Goal: Task Accomplishment & Management: Use online tool/utility

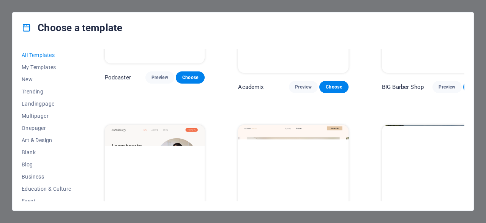
scroll to position [984, 0]
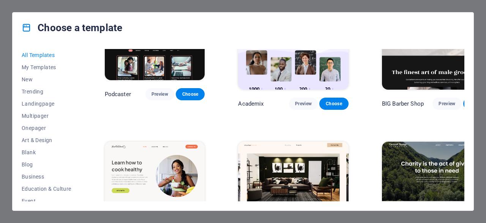
click at [286, 142] on img at bounding box center [293, 193] width 110 height 102
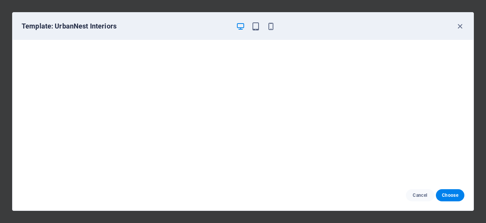
click at [462, 32] on div "Template: UrbanNest Interiors" at bounding box center [243, 26] width 461 height 27
click at [459, 27] on icon "button" at bounding box center [460, 26] width 9 height 9
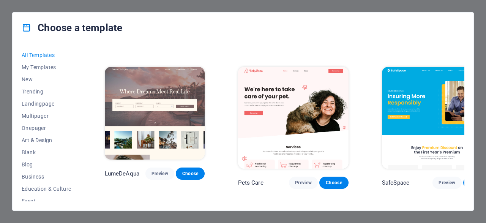
scroll to position [1458, 0]
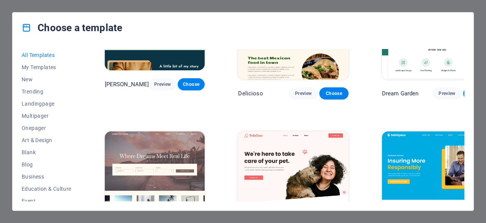
click at [410, 131] on img at bounding box center [437, 182] width 110 height 102
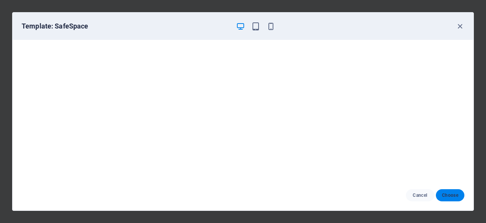
click at [441, 194] on button "Choose" at bounding box center [450, 195] width 28 height 12
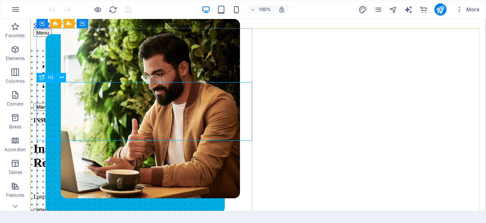
scroll to position [47, 0]
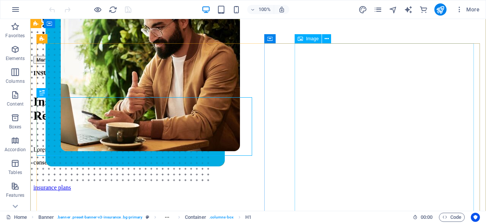
click at [240, 117] on img at bounding box center [150, 61] width 179 height 179
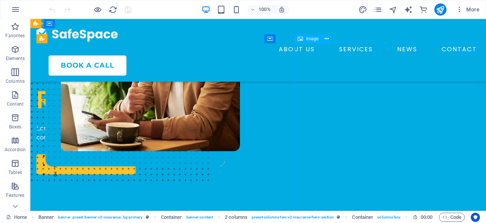
click at [240, 117] on figure at bounding box center [150, 52] width 179 height 161
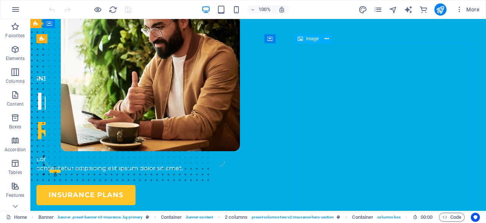
select select "px"
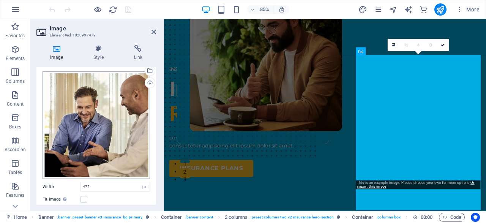
scroll to position [0, 0]
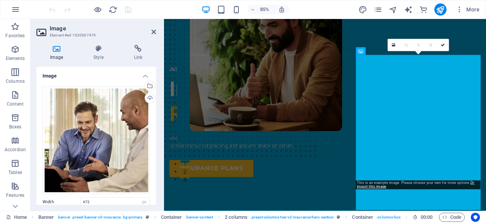
click at [58, 50] on icon at bounding box center [56, 49] width 40 height 8
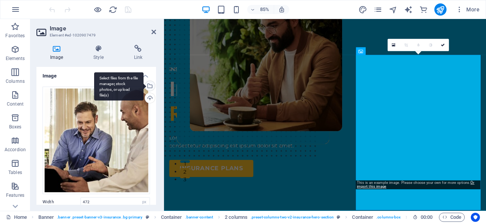
click at [144, 85] on div "Select files from the file manager, stock photos, or upload file(s)" at bounding box center [118, 86] width 49 height 28
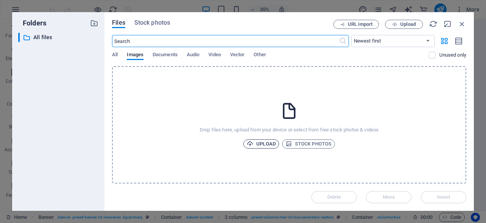
click at [265, 144] on span "Upload" at bounding box center [261, 143] width 29 height 9
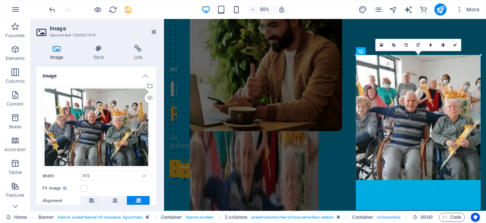
drag, startPoint x: 356, startPoint y: 118, endPoint x: 353, endPoint y: 126, distance: 8.3
click at [353, 126] on div "Drag here to replace the existing content. Press “Ctrl” if you want to create a…" at bounding box center [325, 95] width 322 height 232
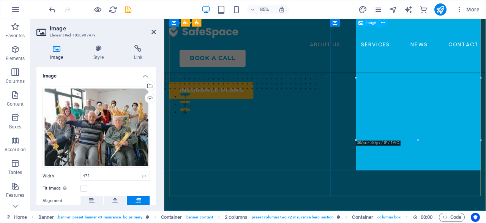
scroll to position [141, 0]
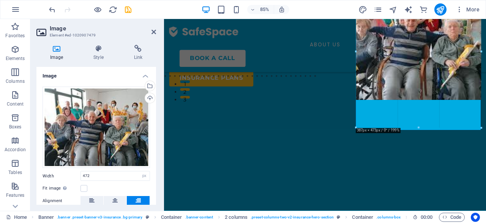
drag, startPoint x: 417, startPoint y: 99, endPoint x: 416, endPoint y: 132, distance: 32.7
click at [416, 132] on div "Drag here to replace the existing content. Press “Ctrl” if you want to create a…" at bounding box center [325, 55] width 322 height 312
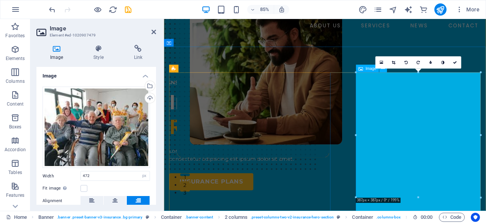
scroll to position [47, 0]
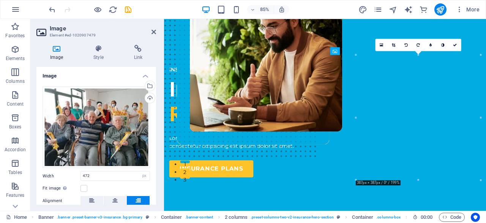
drag, startPoint x: 413, startPoint y: 90, endPoint x: 366, endPoint y: 106, distance: 49.3
click at [347, 211] on div at bounding box center [258, 211] width 177 height 0
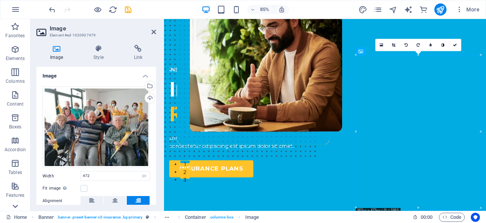
click at [19, 205] on icon at bounding box center [15, 206] width 11 height 11
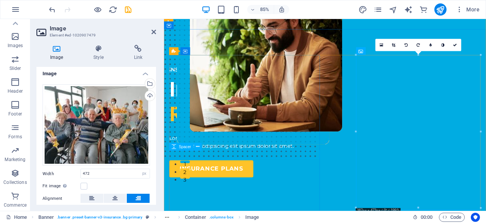
scroll to position [0, 0]
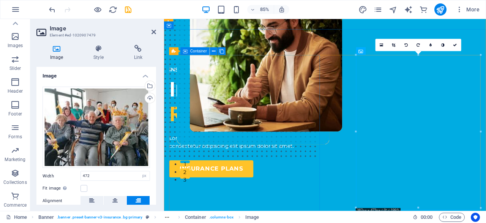
click at [321, 90] on div "INSURANCE COMPANY Insuring More Responsibly Lorem ipsum dolor sit amet, consect…" at bounding box center [258, 139] width 177 height 131
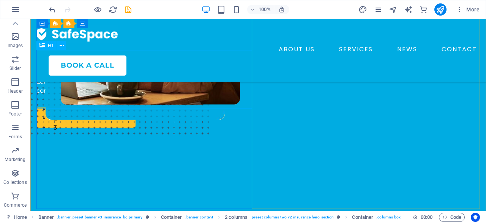
scroll to position [47, 0]
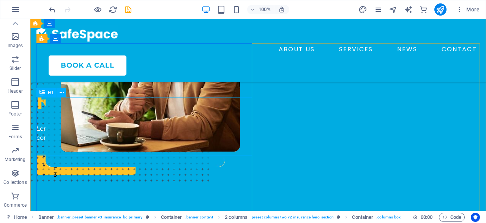
click at [133, 114] on div "Insuring More Responsibly" at bounding box center [144, 86] width 216 height 58
click at [92, 105] on div "Insuring More Responsibly" at bounding box center [144, 86] width 216 height 58
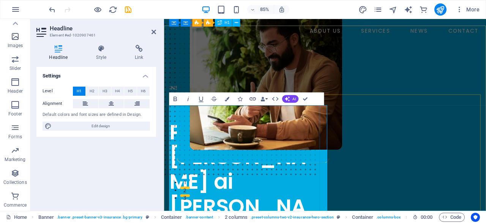
scroll to position [0, 0]
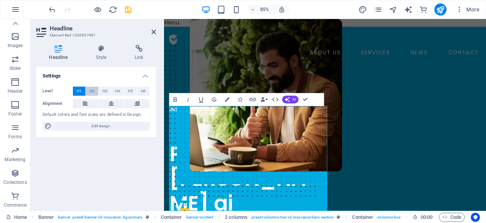
click at [94, 91] on span "H2" at bounding box center [92, 91] width 5 height 9
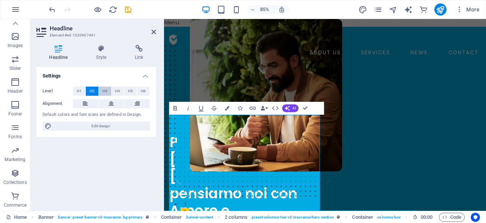
click at [101, 90] on button "H3" at bounding box center [105, 91] width 13 height 9
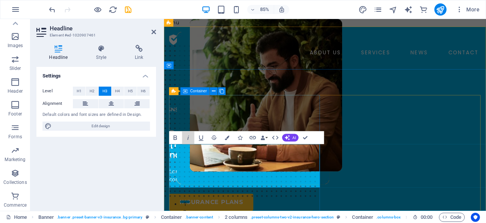
drag, startPoint x: 357, startPoint y: 154, endPoint x: 196, endPoint y: 137, distance: 161.1
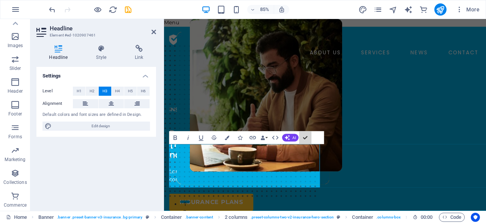
drag, startPoint x: 311, startPoint y: 142, endPoint x: 297, endPoint y: 144, distance: 14.2
click at [295, 139] on div "Bold Italic Underline Strikethrough Colors Icons Link Data Bindings Company Fir…" at bounding box center [240, 137] width 142 height 13
click at [114, 106] on icon at bounding box center [111, 103] width 5 height 9
click at [139, 99] on icon at bounding box center [136, 103] width 5 height 9
click at [109, 105] on icon at bounding box center [111, 103] width 5 height 9
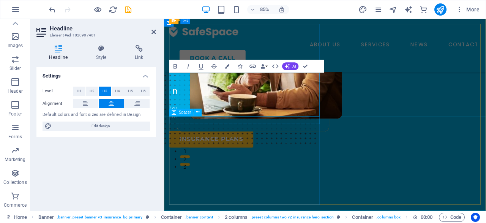
scroll to position [94, 0]
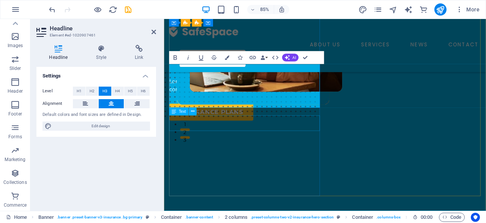
click at [270, 106] on div "Lorem ipsum dolor sit amet, consectetur adipiss consectetur adipiscing elit ips…" at bounding box center [258, 97] width 177 height 18
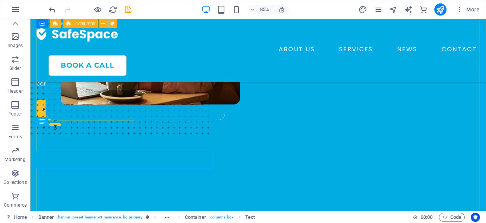
scroll to position [76, 0]
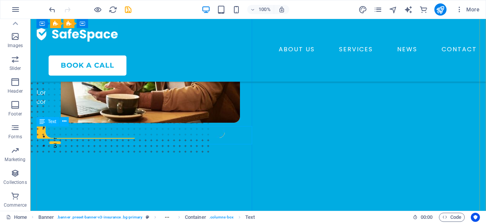
click at [161, 106] on div "Lorem ipsum dolor sit amet, consectetur adipiss consectetur adipiscing elit ips…" at bounding box center [144, 97] width 216 height 18
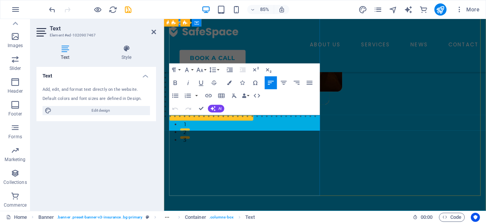
click at [281, 105] on span "consectetur adipiscing elit ipsum dolor sit amet." at bounding box center [243, 101] width 147 height 7
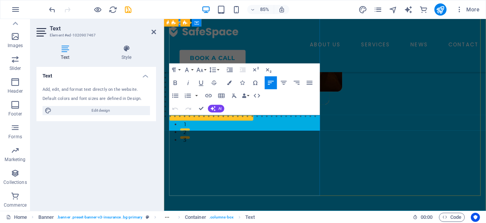
click at [281, 105] on span "consectetur adipiscing elit ipsum dolor sit amet." at bounding box center [243, 101] width 147 height 7
drag, startPoint x: 319, startPoint y: 146, endPoint x: 169, endPoint y: 138, distance: 150.2
click at [170, 138] on div "INSURANCE COMPANY Parti sereno che ai tuoi cari ci pensiamo noi con Amore e pro…" at bounding box center [353, 186] width 367 height 342
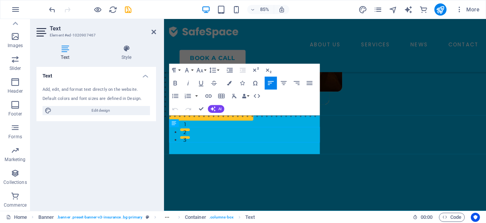
scroll to position [80, 0]
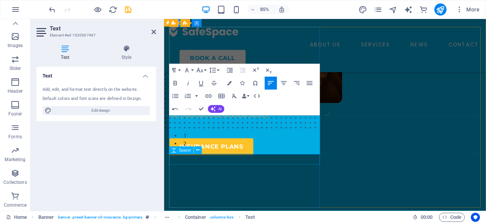
click at [314, 159] on div at bounding box center [258, 153] width 177 height 12
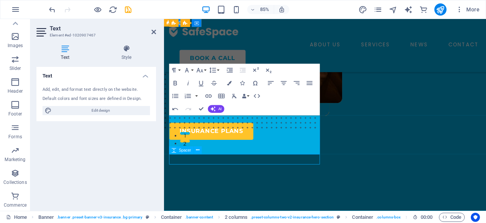
scroll to position [62, 0]
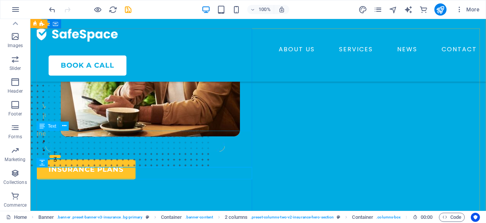
click at [95, 144] on div "Via S. Francesco a Patria, 374 - 80014 Giugliano in Campania (nei pressi dell'H…" at bounding box center [144, 125] width 216 height 46
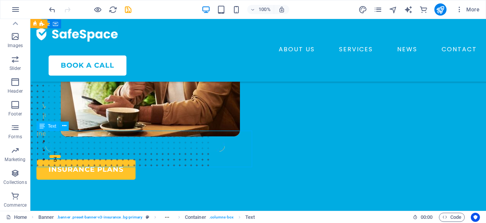
click at [107, 147] on div "Via S. Francesco a Patria, 374 - 80014 Giugliano in Campania (nei pressi dell'H…" at bounding box center [144, 125] width 216 height 46
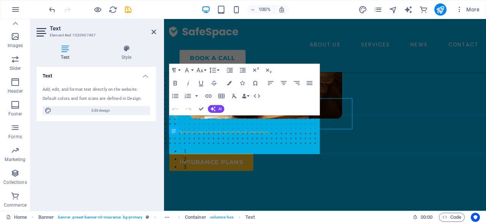
scroll to position [80, 0]
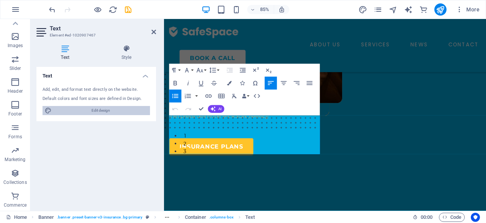
click at [102, 112] on span "Edit design" at bounding box center [101, 110] width 94 height 9
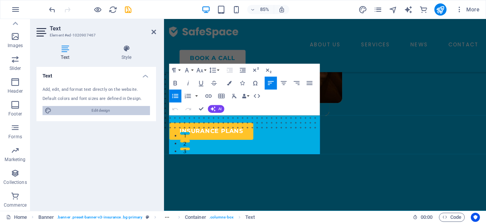
select select "600"
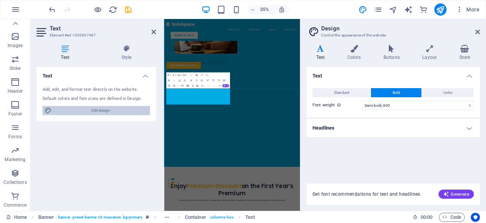
scroll to position [71, 0]
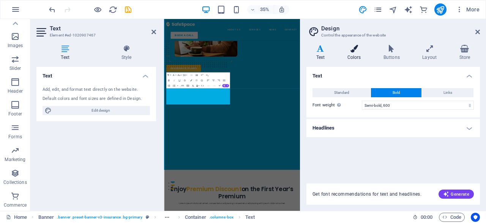
click at [348, 59] on h4 "Colors" at bounding box center [356, 53] width 36 height 16
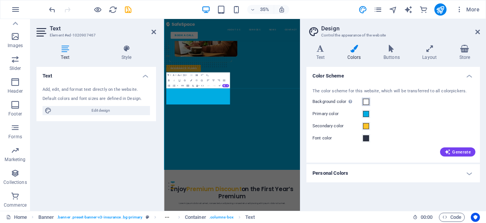
click at [366, 106] on button "Background color Only visible if it is not covered by other backgrounds." at bounding box center [366, 102] width 8 height 8
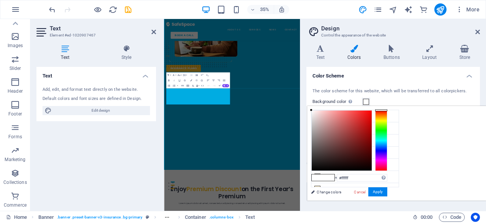
click at [387, 113] on div at bounding box center [381, 140] width 12 height 61
click at [391, 108] on div "#ffffff Supported formats #0852ed rgb(8, 82, 237) rgba(8, 82, 237, 90%) hsv(221…" at bounding box center [349, 208] width 84 height 204
click at [372, 114] on div at bounding box center [342, 140] width 60 height 60
click at [369, 114] on div at bounding box center [367, 114] width 3 height 3
type input "#ef0909"
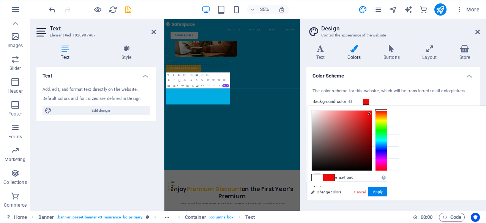
click at [372, 114] on div at bounding box center [342, 140] width 60 height 60
click at [387, 190] on button "Apply" at bounding box center [377, 191] width 19 height 9
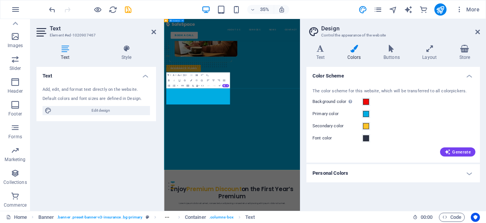
click at [302, 222] on div "INSURANCE COMPANY Parti sereno che ai tuoi cari ci pensiamo noi con Amore e pro…" at bounding box center [358, 188] width 388 height 462
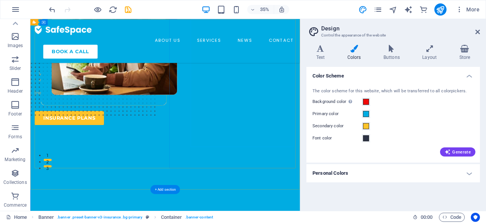
scroll to position [89, 0]
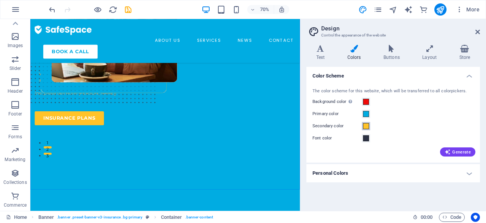
click at [369, 126] on button "Secondary color" at bounding box center [366, 126] width 8 height 8
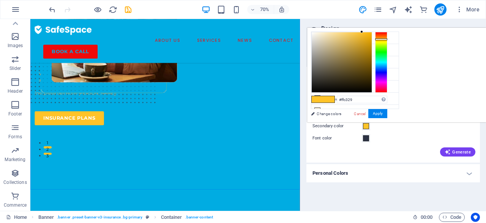
click at [395, 151] on div "Generate" at bounding box center [393, 150] width 164 height 12
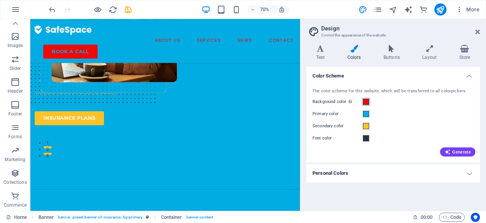
click at [365, 103] on span at bounding box center [366, 102] width 6 height 6
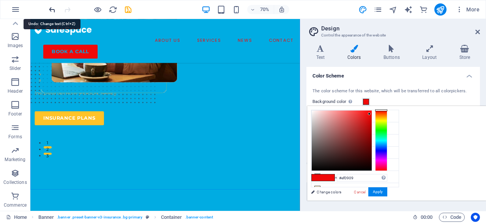
click at [54, 13] on icon "undo" at bounding box center [52, 9] width 9 height 9
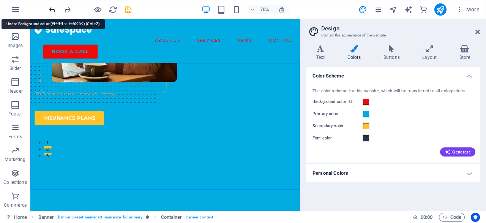
click at [54, 13] on icon "undo" at bounding box center [52, 9] width 9 height 9
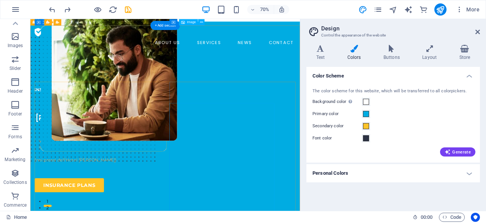
scroll to position [0, 0]
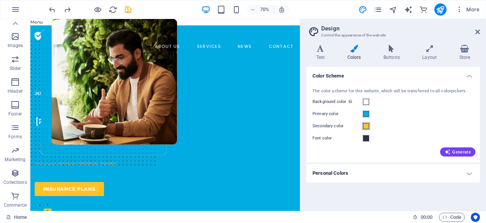
click at [366, 129] on button "Secondary color" at bounding box center [366, 126] width 8 height 8
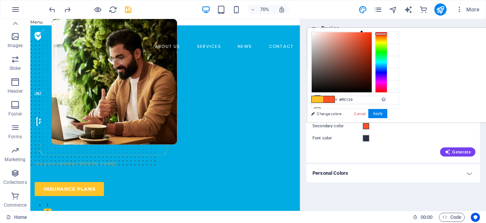
click at [387, 33] on div at bounding box center [381, 62] width 12 height 61
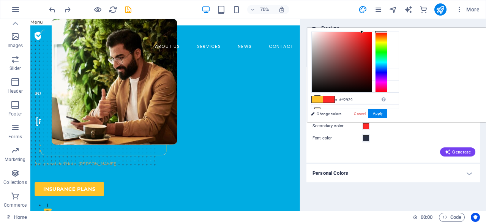
click at [387, 32] on div at bounding box center [381, 32] width 12 height 2
type input "#f70e0e"
click at [372, 33] on div at bounding box center [342, 62] width 60 height 60
click at [387, 110] on button "Apply" at bounding box center [377, 113] width 19 height 9
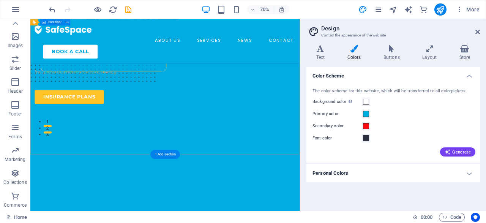
scroll to position [141, 0]
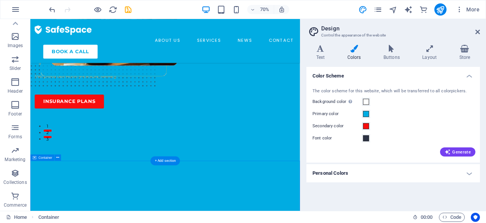
scroll to position [94, 0]
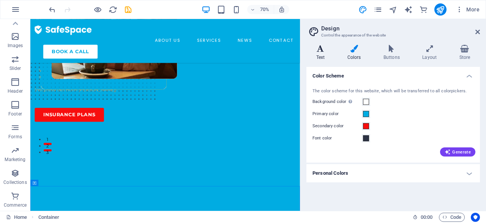
click at [325, 54] on h4 "Text" at bounding box center [321, 53] width 31 height 16
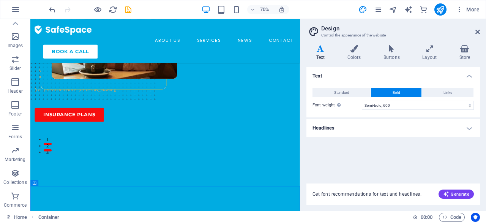
click at [443, 129] on h4 "Headlines" at bounding box center [393, 128] width 174 height 18
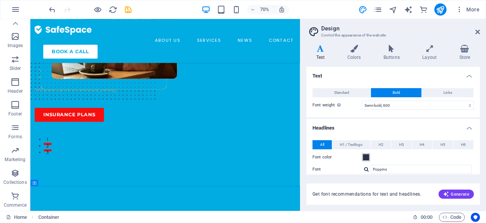
click at [366, 156] on span at bounding box center [366, 157] width 6 height 6
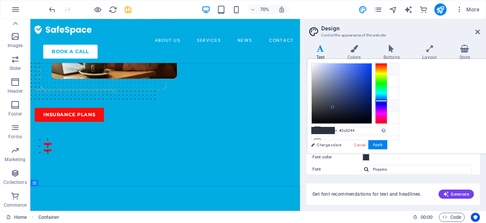
click at [316, 67] on icon at bounding box center [317, 68] width 5 height 5
type input "#ffffff"
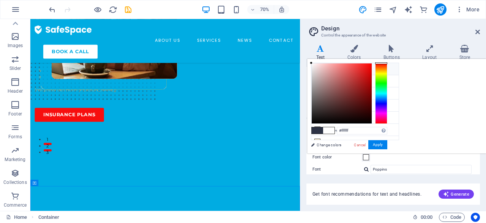
click at [335, 128] on span at bounding box center [328, 130] width 11 height 6
click at [387, 142] on button "Apply" at bounding box center [377, 144] width 19 height 9
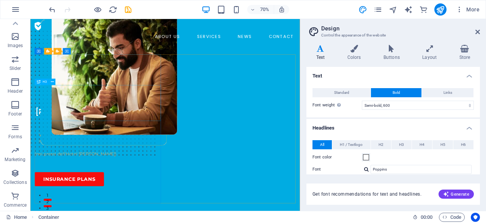
scroll to position [0, 0]
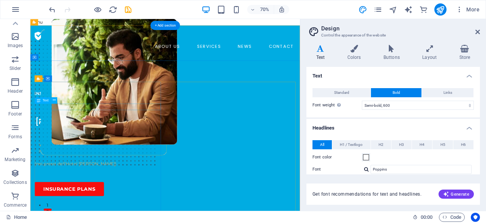
click at [65, 130] on div "INSURANCE COMPANY" at bounding box center [126, 125] width 180 height 9
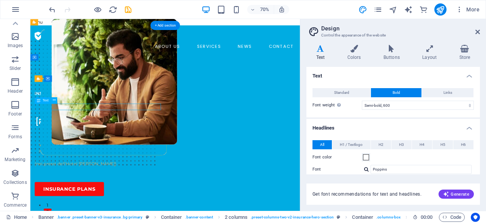
click at [65, 130] on div "INSURANCE COMPANY" at bounding box center [126, 125] width 180 height 9
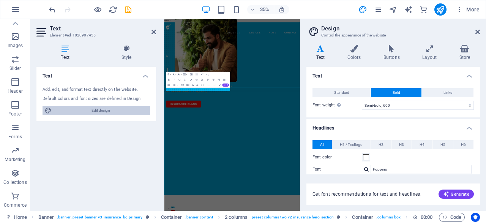
click at [117, 109] on span "Edit design" at bounding box center [101, 110] width 94 height 9
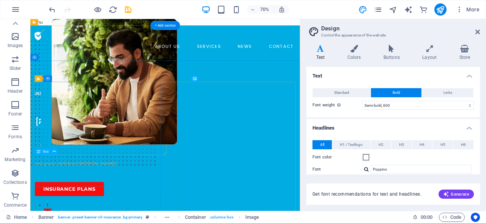
click at [136, 218] on div "Via S. Francesco a Patria, 374 - 80014 Giugliano in Campania (nei pressi dell'H…" at bounding box center [126, 217] width 180 height 46
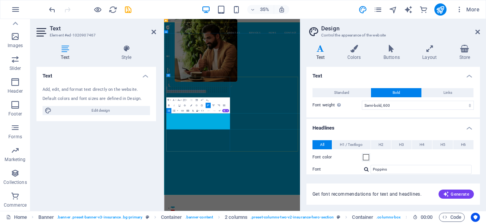
drag, startPoint x: 285, startPoint y: 325, endPoint x: 185, endPoint y: 281, distance: 109.0
click at [185, 222] on div "INSURANCE COMPANY Parti sereno che ai tuoi cari ci pensiamo noi con Amore e pro…" at bounding box center [261, 196] width 182 height 151
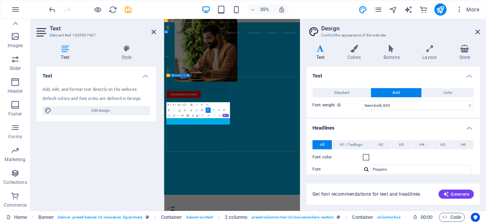
click at [345, 222] on div "INSURANCE COMPANY Parti sereno che ai tuoi cari ci pensiamo noi con Amore e pro…" at bounding box center [261, 182] width 182 height 123
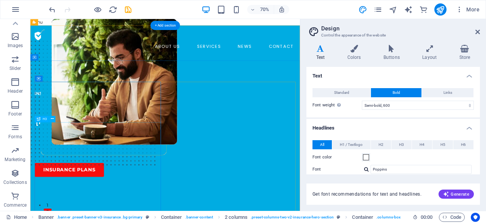
click at [167, 185] on div "Parti sereno che ai tuoi cari ci pensiamo noi con Amore e professionalità" at bounding box center [126, 159] width 180 height 51
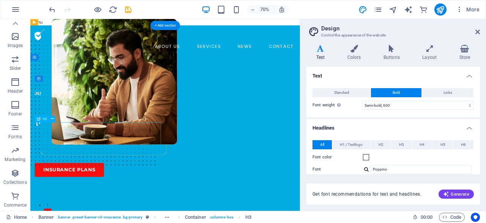
click at [171, 185] on div "Parti sereno che ai tuoi cari ci pensiamo noi con Amore e professionalità" at bounding box center [126, 159] width 180 height 51
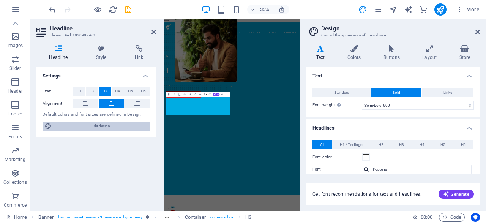
click at [118, 122] on span "Edit design" at bounding box center [101, 126] width 94 height 9
click at [320, 53] on h4 "Text" at bounding box center [321, 53] width 31 height 16
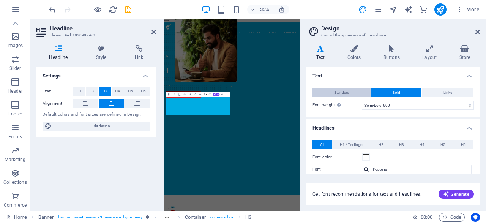
click at [340, 95] on span "Standard" at bounding box center [341, 92] width 15 height 9
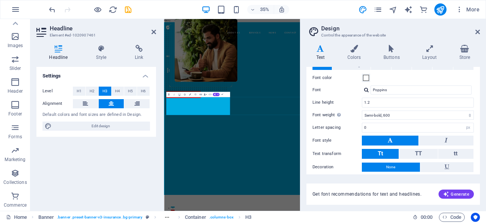
scroll to position [211, 0]
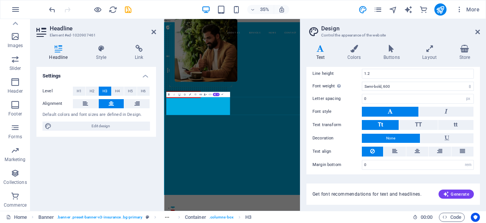
click at [167, 93] on icon "button" at bounding box center [168, 94] width 3 height 3
click at [121, 123] on span "Edit design" at bounding box center [101, 126] width 94 height 9
click at [477, 31] on icon at bounding box center [477, 32] width 5 height 6
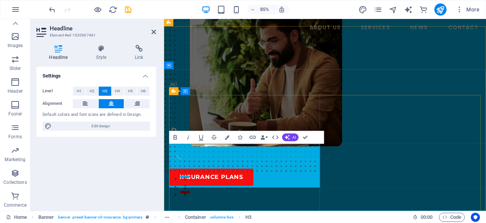
scroll to position [47, 0]
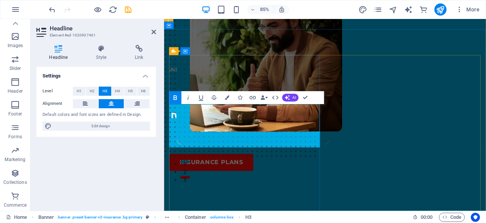
click at [326, 138] on h3 "Parti sereno che ai tuoi cari ci pensiamo noi con Amore e professionalità" at bounding box center [258, 112] width 177 height 51
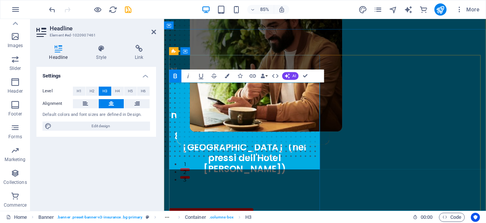
click at [309, 140] on h3 "Parti sereno che ai tuoi cari ci pensiamo noi con Amore e professionalità ‌Via …" at bounding box center [258, 144] width 177 height 115
click at [309, 137] on h3 "Parti sereno che ai tuoi cari ci pensiamo noi con Amore e professionalit ‌Via S…" at bounding box center [258, 144] width 177 height 115
click at [304, 144] on h3 "Parti sereno che ai tuoi cari ci pensiamo noi con Amore e professionalit ‌Via S…" at bounding box center [258, 144] width 177 height 115
click at [306, 140] on h3 "Parti sereno che ai tuoi cari ci pensiamo noi con Amore e professionalit ‌Via S…" at bounding box center [258, 144] width 177 height 115
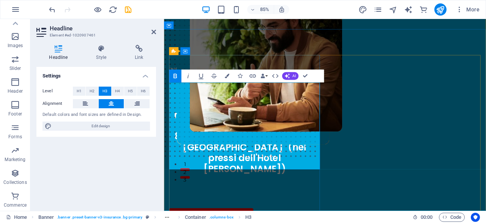
click at [306, 140] on h3 "Parti sereno che ai tuoi cari ci pensiamo noi con Amore e professionalit ‌Via S…" at bounding box center [258, 144] width 177 height 115
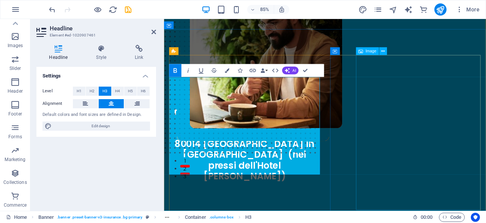
scroll to position [94, 0]
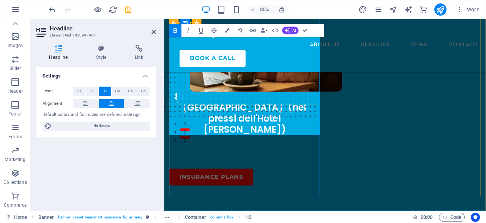
click at [300, 148] on h3 "Parti sereno che ai tuoi cari ci pensiamo noi con Amore e professionalit ‌ ‌Via…" at bounding box center [258, 92] width 177 height 128
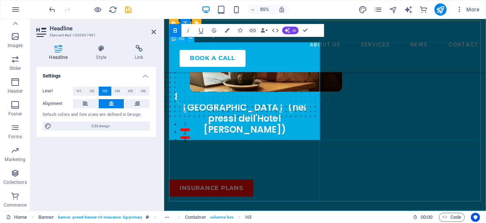
scroll to position [88, 0]
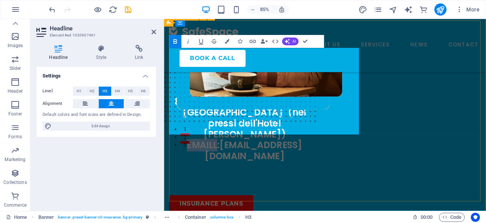
drag, startPoint x: 205, startPoint y: 151, endPoint x: 169, endPoint y: 149, distance: 36.1
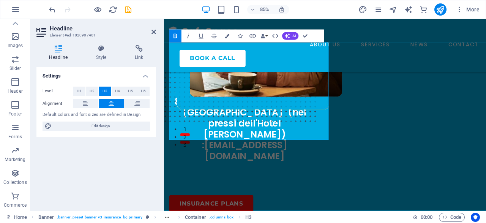
click at [189, 35] on icon "button" at bounding box center [189, 36] width 8 height 8
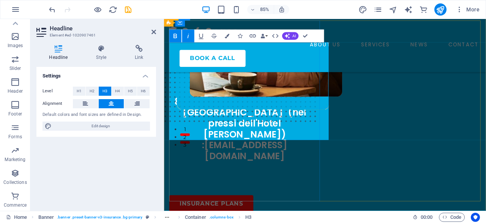
click at [208, 155] on strong "Parti sereno che ai tuoi cari ci pensiamo noi con Amore e professionalit ‌ ‌Via…" at bounding box center [259, 117] width 166 height 142
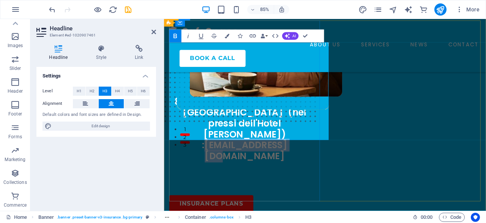
click at [208, 155] on strong "Parti sereno che ai tuoi cari ci pensiamo noi con Amore e professionalit ‌ ‌Via…" at bounding box center [259, 117] width 166 height 142
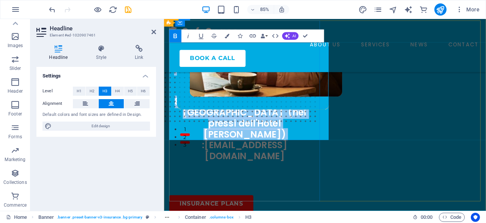
click at [208, 155] on strong "Parti sereno che ai tuoi cari ci pensiamo noi con Amore e professionalit ‌ ‌Via…" at bounding box center [259, 117] width 166 height 142
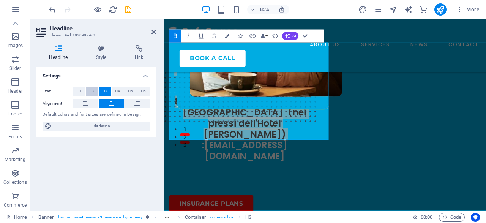
click at [95, 90] on button "H2" at bounding box center [92, 91] width 13 height 9
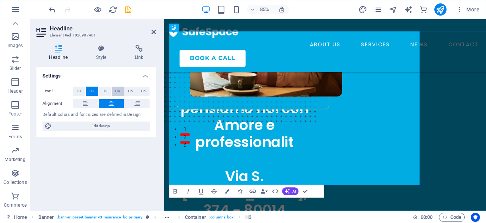
click at [116, 90] on span "H4" at bounding box center [117, 91] width 5 height 9
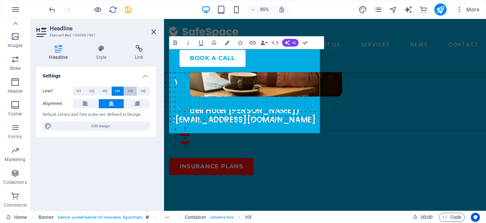
click at [133, 92] on button "H5" at bounding box center [130, 91] width 13 height 9
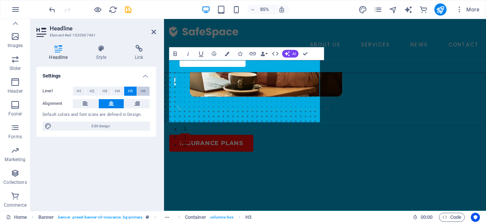
click at [141, 93] on span "H6" at bounding box center [143, 91] width 5 height 9
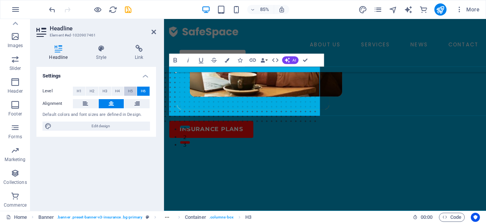
click at [131, 92] on span "H5" at bounding box center [130, 91] width 5 height 9
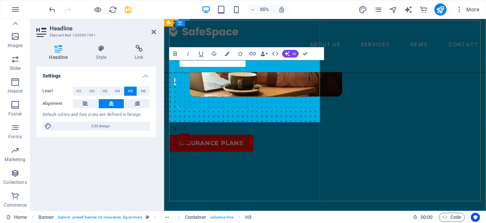
click at [189, 116] on h5 "Parti sereno che ai tuoi cari ci pensiamo noi con Amore e professionalit ‌ ‌Via…" at bounding box center [258, 75] width 177 height 82
click at [361, 146] on figure at bounding box center [338, 59] width 349 height 195
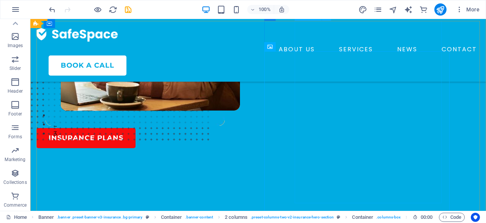
scroll to position [69, 0]
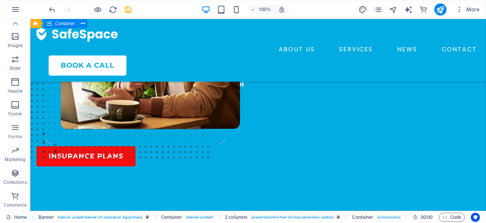
drag, startPoint x: 35, startPoint y: 139, endPoint x: 28, endPoint y: 135, distance: 8.2
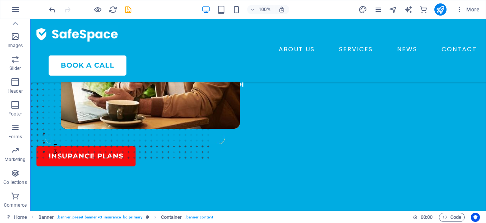
click at [47, 116] on div at bounding box center [144, 111] width 216 height 9
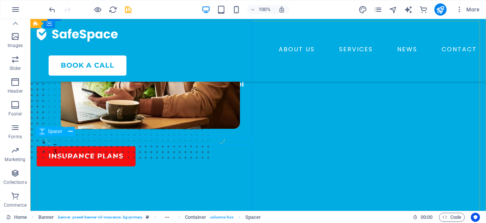
click at [42, 116] on div at bounding box center [144, 111] width 216 height 9
click at [44, 144] on icon at bounding box center [41, 140] width 5 height 9
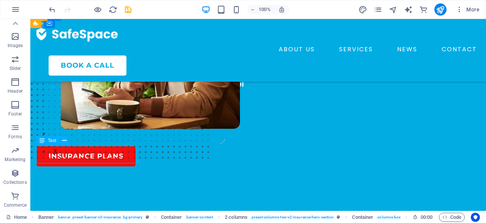
click at [44, 144] on icon at bounding box center [41, 140] width 5 height 9
click at [47, 134] on div at bounding box center [144, 125] width 216 height 18
drag, startPoint x: 51, startPoint y: 143, endPoint x: 47, endPoint y: 140, distance: 5.1
click at [47, 140] on div "Text" at bounding box center [47, 140] width 23 height 9
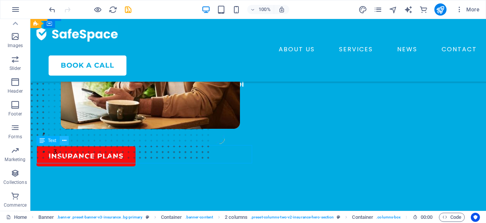
click at [63, 142] on icon at bounding box center [64, 141] width 4 height 8
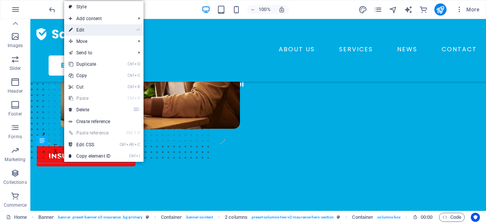
click at [90, 30] on link "⏎ Edit" at bounding box center [89, 29] width 51 height 11
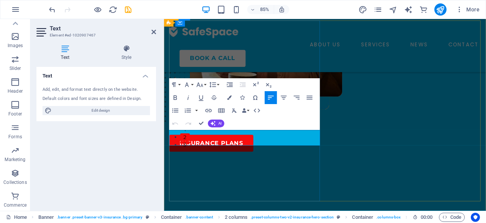
click at [221, 143] on p at bounding box center [258, 138] width 177 height 9
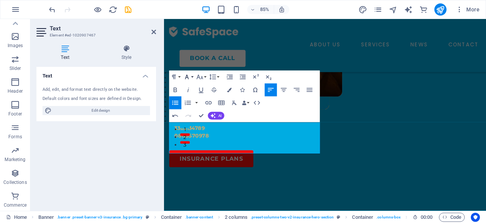
click at [187, 78] on icon "button" at bounding box center [187, 77] width 4 height 5
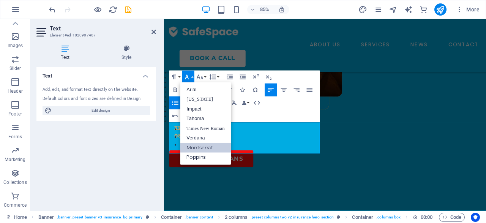
scroll to position [0, 0]
click at [272, 112] on div "Paragraph Format Normal Heading 1 Heading 2 Heading 3 Heading 4 Heading 5 Headi…" at bounding box center [244, 97] width 151 height 52
click at [306, 118] on div "Paragraph Format Normal Heading 1 Heading 2 Heading 3 Heading 4 Heading 5 Headi…" at bounding box center [244, 97] width 151 height 52
click at [193, 77] on button "Font Family" at bounding box center [188, 77] width 12 height 13
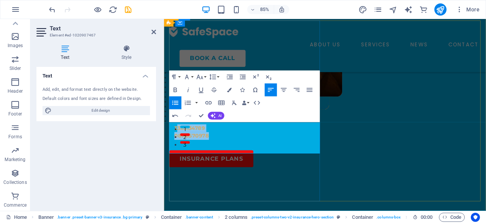
drag, startPoint x: 218, startPoint y: 170, endPoint x: 180, endPoint y: 160, distance: 39.8
click at [180, 160] on ul "3347168267 3383134789 08118570978" at bounding box center [258, 147] width 177 height 27
drag, startPoint x: 177, startPoint y: 154, endPoint x: 227, endPoint y: 172, distance: 52.7
click at [227, 161] on ul "3347168267 3383134789 08118570978" at bounding box center [258, 147] width 177 height 27
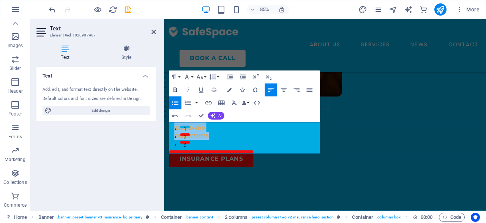
click at [174, 88] on icon "button" at bounding box center [176, 90] width 8 height 8
click at [176, 88] on icon "button" at bounding box center [176, 90] width 8 height 8
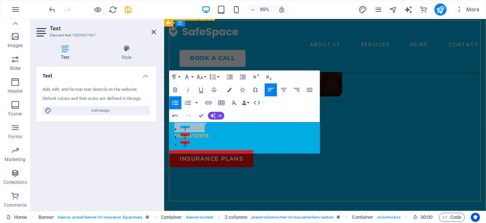
drag, startPoint x: 358, startPoint y: 181, endPoint x: 463, endPoint y: 157, distance: 107.9
click at [463, 157] on div "INSURANCE COMPANY Parti sereno che ai tuoi cari ci pensiamo noi con Amore e pro…" at bounding box center [353, 216] width 367 height 391
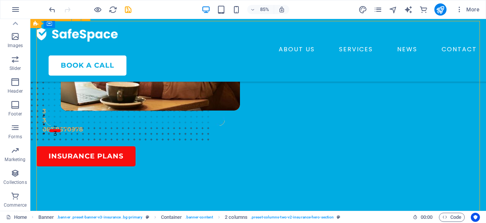
scroll to position [69, 0]
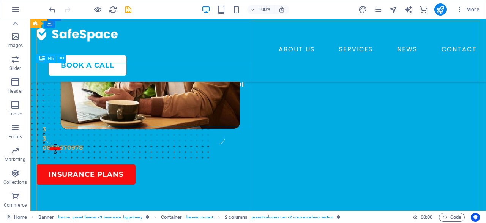
click at [155, 104] on div "Parti sereno che ai tuoi cari ci pensiamo noi con Amore e professionalit Via S.…" at bounding box center [144, 70] width 216 height 73
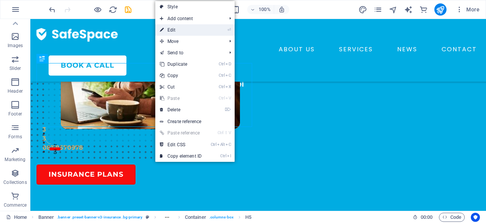
click at [172, 27] on link "⏎ Edit" at bounding box center [180, 29] width 51 height 11
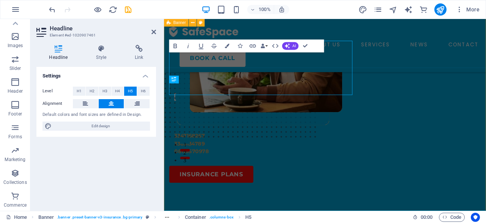
scroll to position [88, 0]
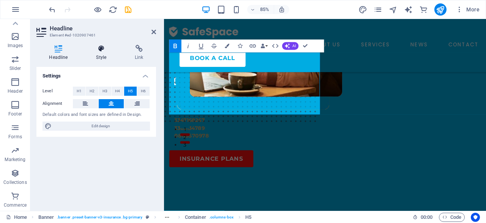
click at [104, 58] on h4 "Style" at bounding box center [103, 53] width 39 height 16
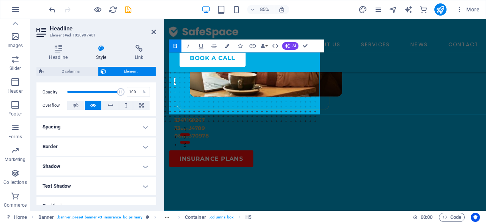
scroll to position [146, 0]
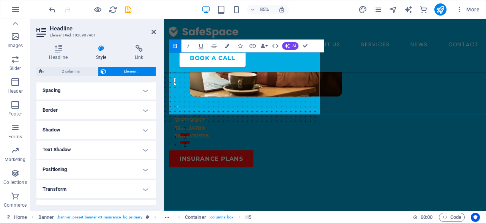
click at [131, 153] on h4 "Text Shadow" at bounding box center [96, 149] width 120 height 18
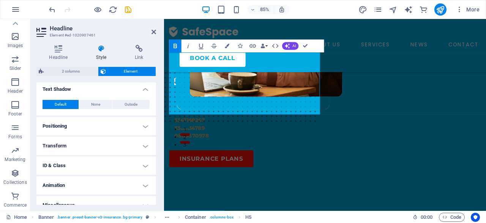
scroll to position [215, 0]
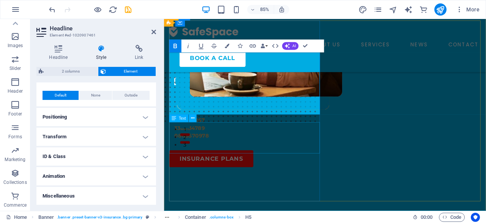
click at [202, 151] on div "3347168267 3383134789 08118570978" at bounding box center [258, 143] width 177 height 36
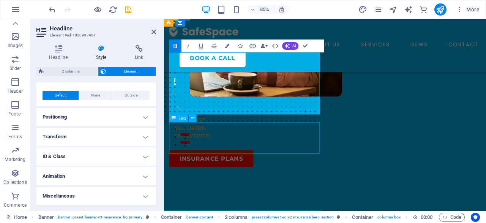
scroll to position [69, 0]
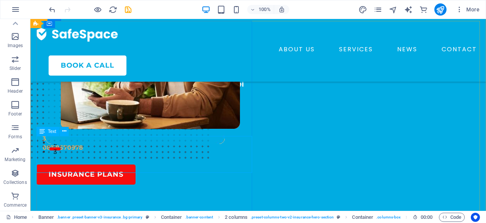
click at [66, 152] on div "3347168267 3383134789 08118570978" at bounding box center [144, 134] width 216 height 36
click at [65, 130] on icon at bounding box center [64, 131] width 4 height 8
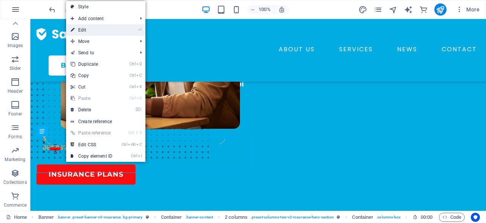
click at [91, 31] on link "⏎ Edit" at bounding box center [91, 29] width 51 height 11
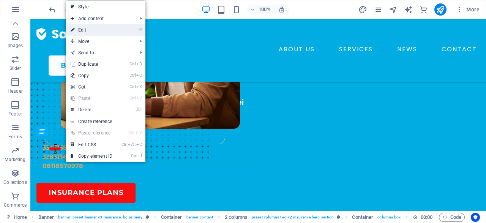
scroll to position [88, 0]
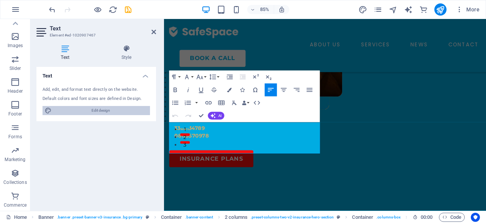
click at [103, 111] on span "Edit design" at bounding box center [101, 110] width 94 height 9
select select "px"
select select "400"
select select "px"
select select "600"
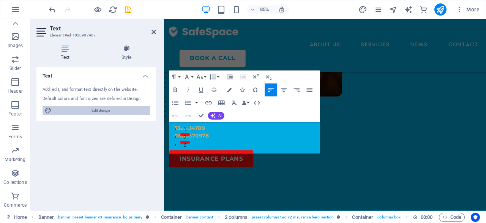
select select "px"
select select "rem"
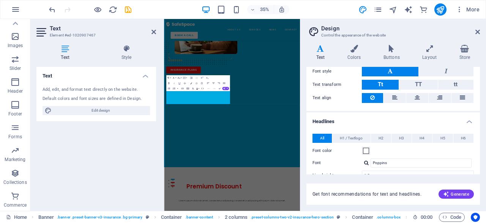
scroll to position [146, 0]
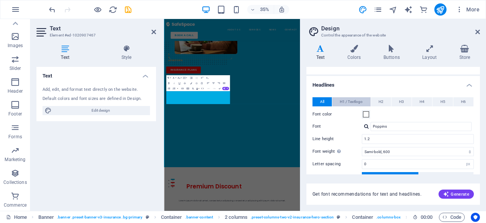
click at [354, 100] on span "H1 / Textlogo" at bounding box center [351, 101] width 23 height 9
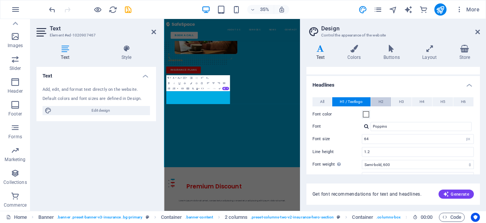
click at [388, 104] on button "H2" at bounding box center [381, 101] width 20 height 9
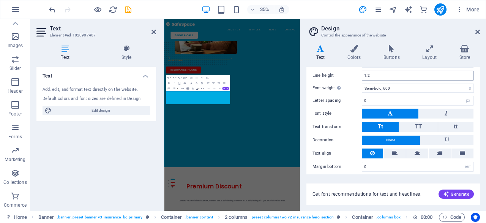
scroll to position [224, 0]
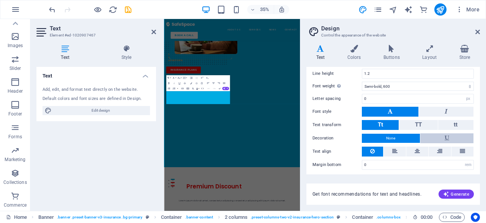
click at [429, 133] on button at bounding box center [447, 138] width 54 height 10
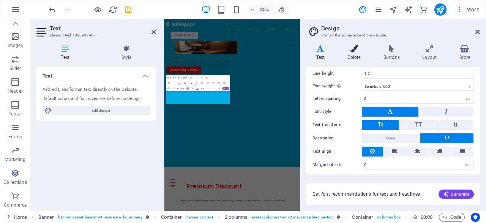
click at [353, 48] on icon at bounding box center [354, 49] width 33 height 8
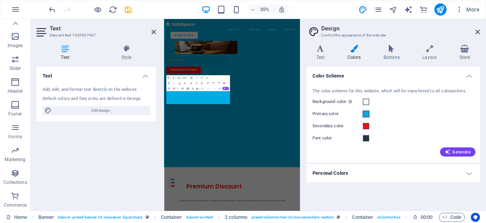
click at [367, 112] on span at bounding box center [366, 114] width 6 height 6
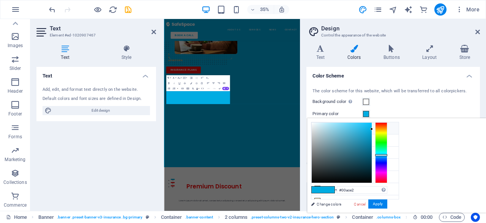
click at [345, 129] on li "Background color #ffffff" at bounding box center [354, 128] width 87 height 12
type input "#ffffff"
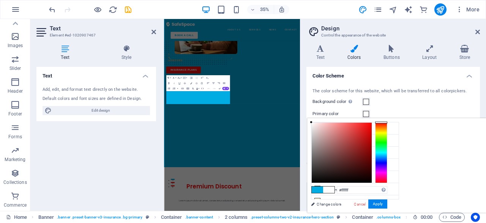
click at [396, 107] on div "The color scheme for this website, which will be transferred to all colorpicker…" at bounding box center [393, 121] width 177 height 82
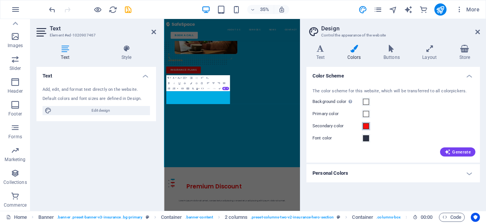
click at [367, 125] on span at bounding box center [366, 126] width 6 height 6
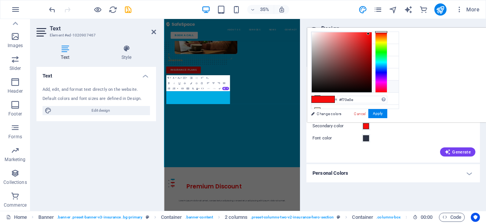
click at [329, 85] on li "Custom color 1 #f7f7f8" at bounding box center [354, 86] width 87 height 12
type input "#f7f7f8"
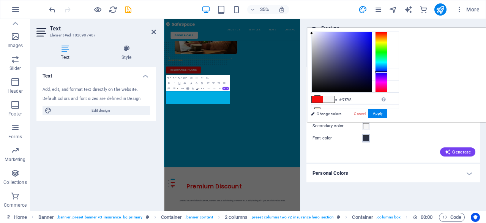
click at [364, 137] on span at bounding box center [366, 138] width 6 height 6
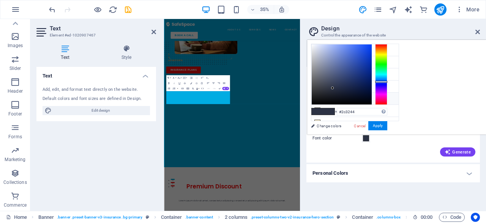
click at [320, 98] on li "Custom color 1 #f7f7f8" at bounding box center [354, 99] width 87 height 12
type input "#f7f7f8"
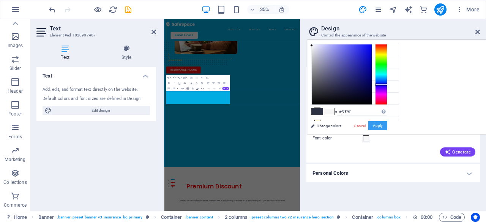
click at [387, 129] on button "Apply" at bounding box center [377, 125] width 19 height 9
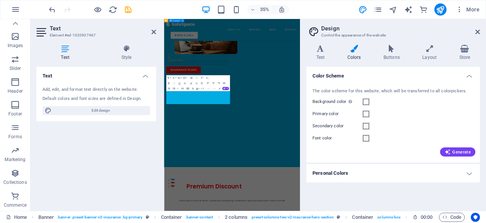
click at [465, 222] on div "INSURANCE COMPANY Parti sereno che ai tuoi cari ci pensiamo noi con Amore e pro…" at bounding box center [358, 187] width 388 height 475
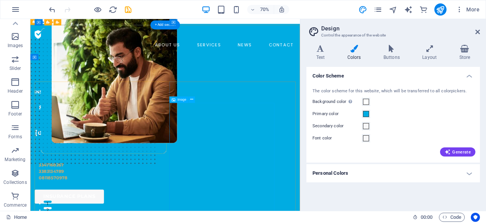
scroll to position [0, 0]
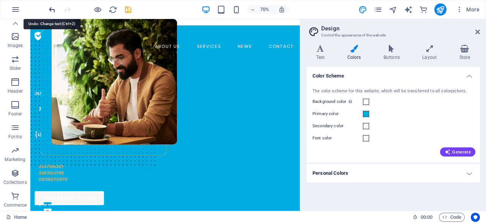
click at [50, 9] on icon "undo" at bounding box center [52, 9] width 9 height 9
click at [50, 10] on icon "undo" at bounding box center [52, 9] width 9 height 9
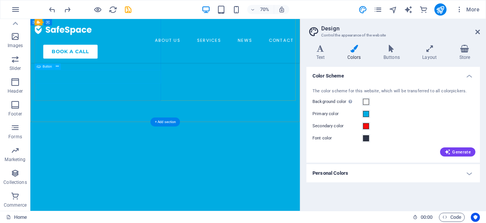
scroll to position [235, 0]
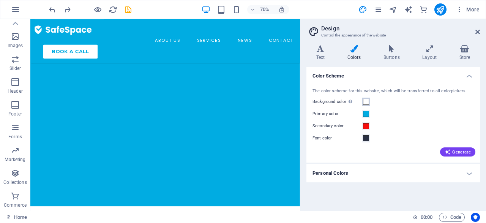
click at [367, 106] on button "Background color Only visible if it is not covered by other backgrounds." at bounding box center [366, 102] width 8 height 8
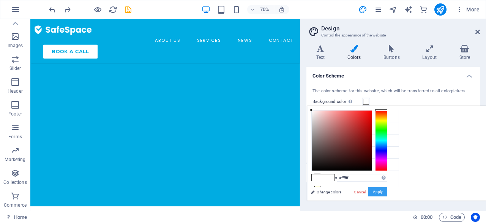
click at [387, 195] on button "Apply" at bounding box center [377, 191] width 19 height 9
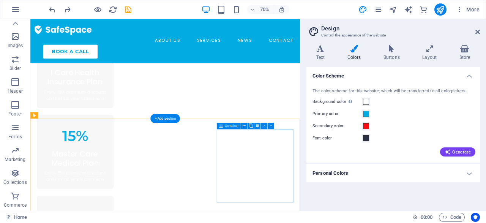
scroll to position [612, 0]
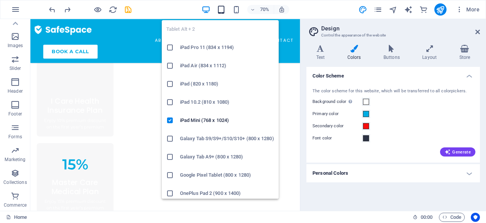
click at [220, 6] on icon "button" at bounding box center [221, 9] width 9 height 9
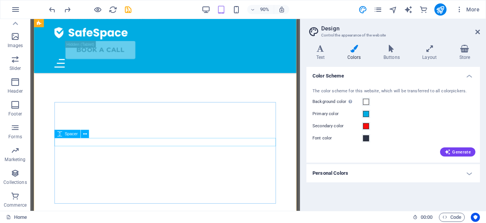
scroll to position [1647, 0]
click at [11, 66] on p "Slider" at bounding box center [15, 68] width 12 height 6
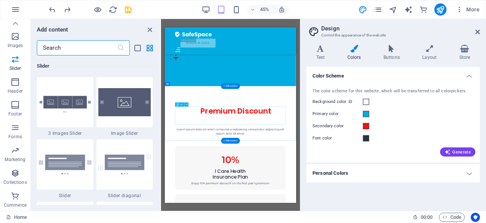
scroll to position [0, 0]
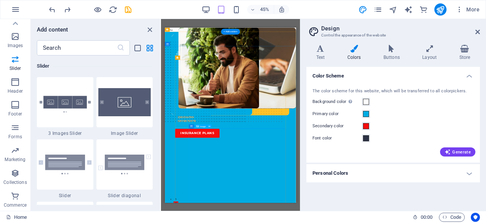
click at [318, 222] on figure at bounding box center [325, 206] width 261 height 358
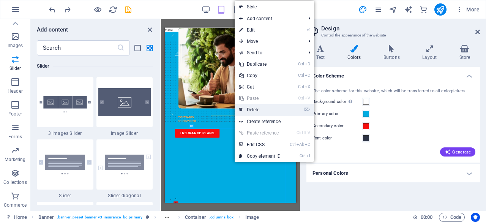
click at [257, 113] on link "⌦ Delete" at bounding box center [260, 109] width 51 height 11
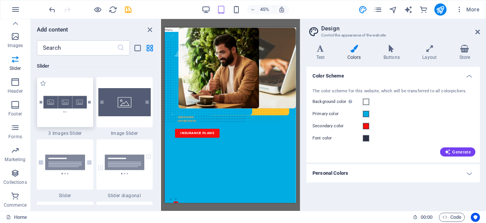
drag, startPoint x: 59, startPoint y: 106, endPoint x: 71, endPoint y: 118, distance: 17.5
click at [71, 118] on img at bounding box center [65, 102] width 53 height 35
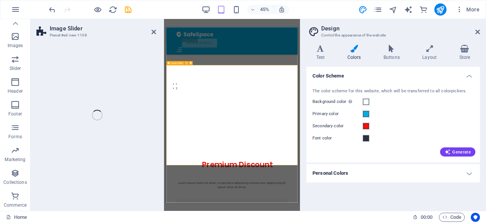
scroll to position [172, 0]
select select "rem"
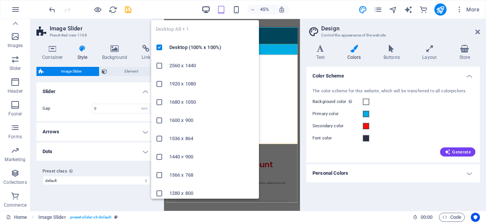
click at [208, 11] on icon "button" at bounding box center [206, 9] width 9 height 9
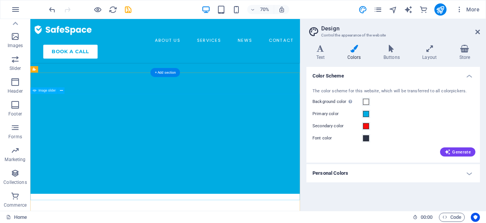
scroll to position [300, 0]
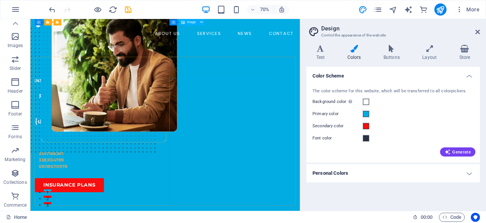
scroll to position [0, 0]
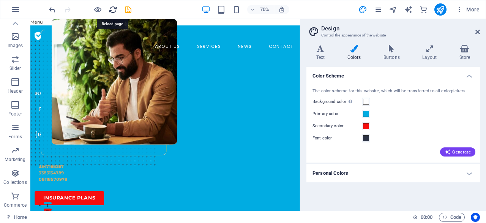
click at [113, 10] on icon "reload" at bounding box center [113, 9] width 9 height 9
click at [52, 9] on icon "undo" at bounding box center [52, 9] width 9 height 9
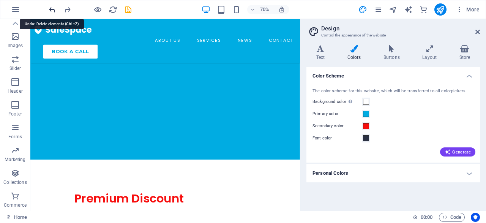
click at [52, 9] on icon "undo" at bounding box center [52, 9] width 9 height 9
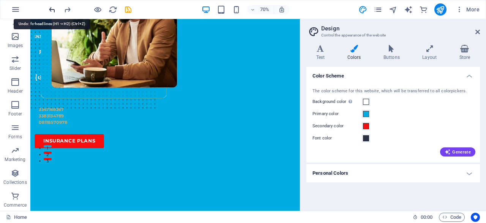
scroll to position [44, 0]
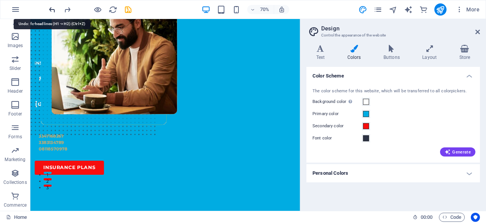
click at [52, 9] on icon "undo" at bounding box center [52, 9] width 9 height 9
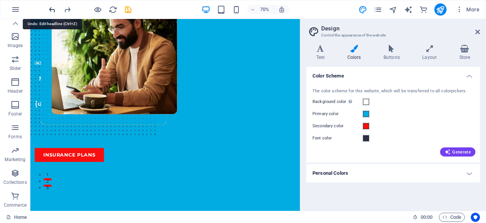
click at [52, 9] on icon "undo" at bounding box center [52, 9] width 9 height 9
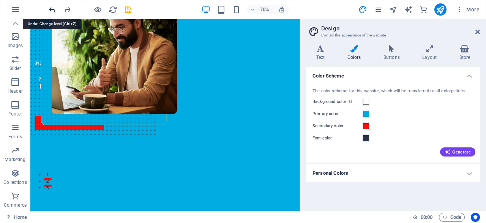
click at [52, 9] on icon "undo" at bounding box center [52, 9] width 9 height 9
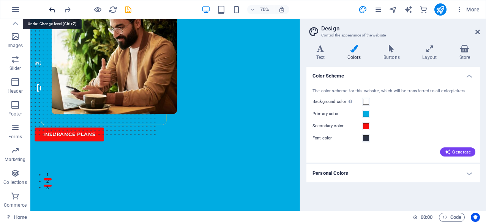
click at [52, 9] on icon "undo" at bounding box center [52, 9] width 9 height 9
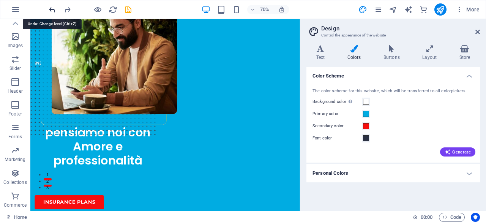
click at [52, 9] on icon "undo" at bounding box center [52, 9] width 9 height 9
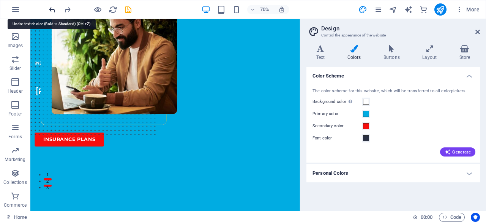
click at [52, 9] on icon "undo" at bounding box center [52, 9] width 9 height 9
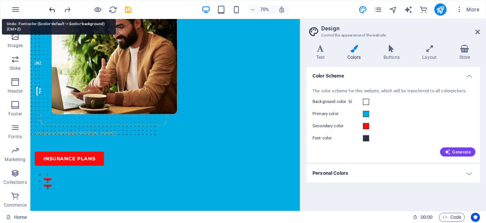
click at [52, 9] on icon "undo" at bounding box center [52, 9] width 9 height 9
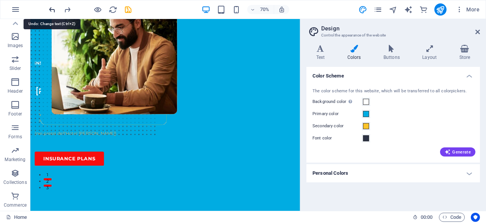
click at [52, 9] on icon "undo" at bounding box center [52, 9] width 9 height 9
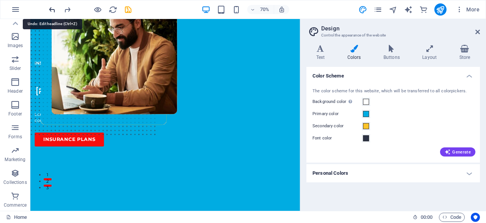
click at [52, 9] on icon "undo" at bounding box center [52, 9] width 9 height 9
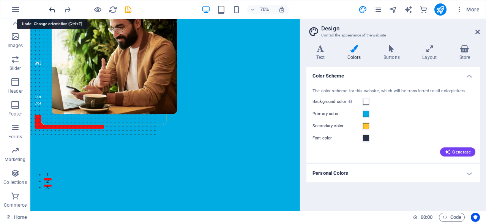
click at [52, 9] on icon "undo" at bounding box center [52, 9] width 9 height 9
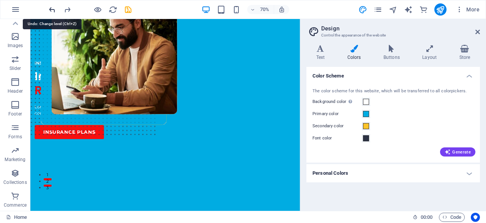
click at [52, 9] on icon "undo" at bounding box center [52, 9] width 9 height 9
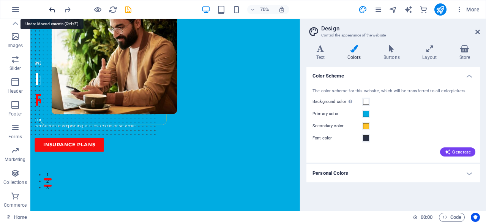
click at [52, 9] on icon "undo" at bounding box center [52, 9] width 9 height 9
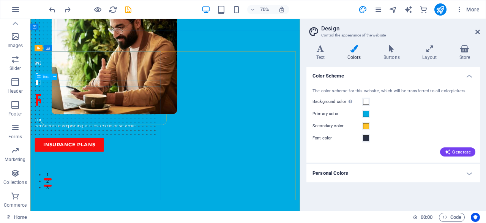
click at [72, 87] on div "INSURANCE COMPANY" at bounding box center [126, 81] width 180 height 9
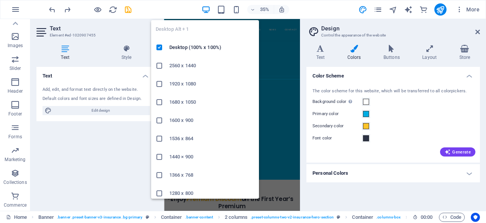
click at [205, 9] on icon "button" at bounding box center [206, 9] width 9 height 9
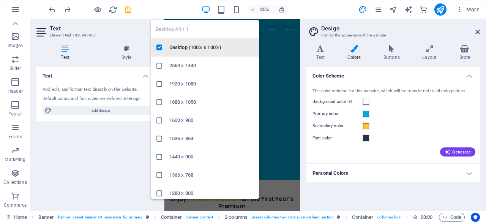
click at [199, 48] on h6 "Desktop (100% x 100%)" at bounding box center [211, 47] width 85 height 9
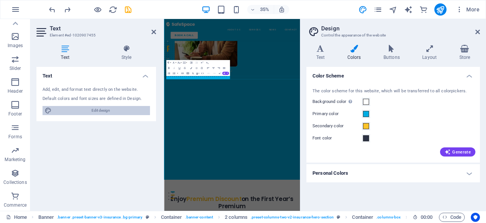
click at [127, 109] on span "Edit design" at bounding box center [101, 110] width 94 height 9
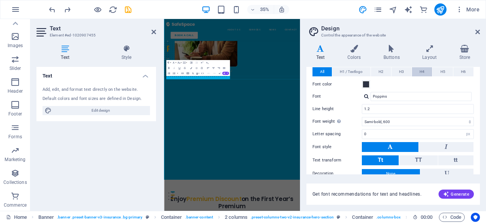
scroll to position [0, 0]
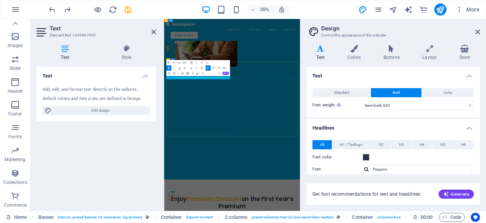
click at [270, 56] on p "INSURANCE COMPANY" at bounding box center [261, 51] width 182 height 9
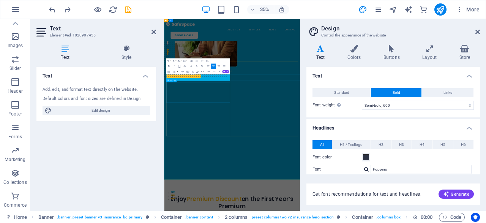
click at [290, 127] on div "Insuring More Responsibly" at bounding box center [261, 98] width 182 height 58
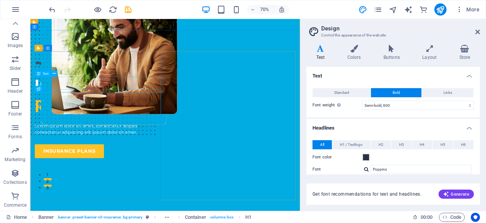
click at [139, 96] on div "Parti sereno che ai tuoi cari ci pensiamo noi con Amore e professionalità" at bounding box center [126, 86] width 180 height 18
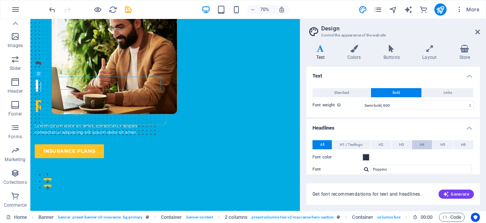
click at [418, 144] on button "H4" at bounding box center [422, 144] width 20 height 9
click at [382, 147] on span "H2" at bounding box center [381, 144] width 5 height 9
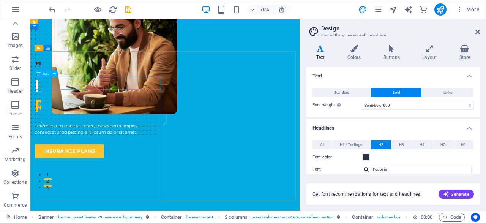
click at [136, 96] on div "Parti sereno che ai tuoi cari ci pensiamo noi con Amore e professionalità" at bounding box center [126, 86] width 180 height 18
click at [44, 73] on span "Text" at bounding box center [46, 73] width 6 height 3
click at [53, 74] on icon at bounding box center [53, 74] width 3 height 6
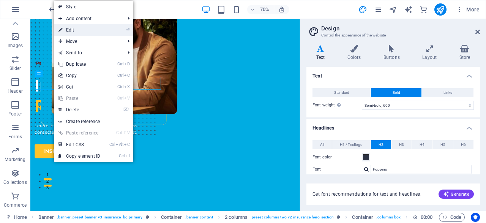
click at [85, 28] on link "⏎ Edit" at bounding box center [79, 29] width 51 height 11
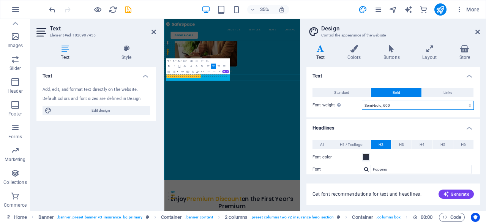
click at [362, 101] on select "Thin, 100 Extra-light, 200 Light, 300 Regular, 400 Medium, 500 Semi-bold, 600 B…" at bounding box center [418, 105] width 112 height 9
select select "800"
click option "Extra-bold, 800" at bounding box center [0, 0] width 0 height 0
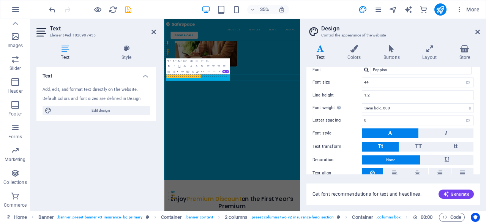
scroll to position [109, 0]
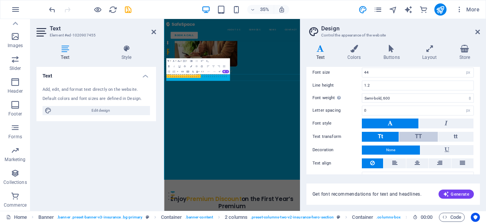
click at [414, 137] on button "TT" at bounding box center [418, 137] width 38 height 10
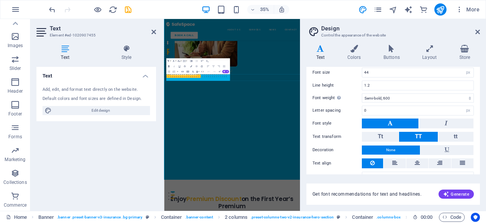
click at [167, 67] on icon "button" at bounding box center [168, 66] width 3 height 3
click at [387, 132] on button "Tt" at bounding box center [380, 137] width 37 height 10
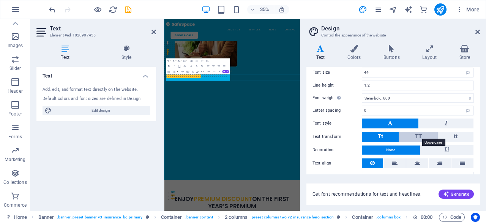
click at [418, 133] on span "TT" at bounding box center [418, 136] width 7 height 7
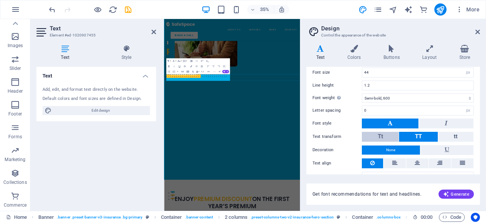
click at [396, 135] on button "Tt" at bounding box center [380, 137] width 37 height 10
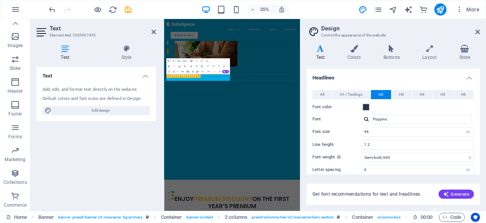
scroll to position [49, 0]
click at [352, 92] on span "H1 / Textlogo" at bounding box center [351, 95] width 23 height 9
click at [262, 13] on h6 "35%" at bounding box center [265, 9] width 12 height 9
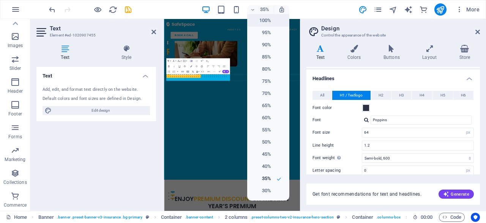
click at [263, 21] on h6 "100%" at bounding box center [261, 20] width 19 height 9
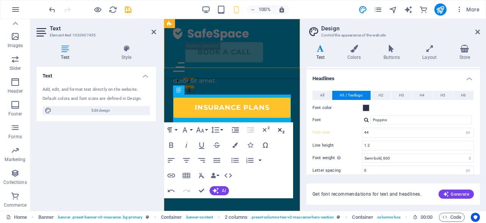
scroll to position [136, 0]
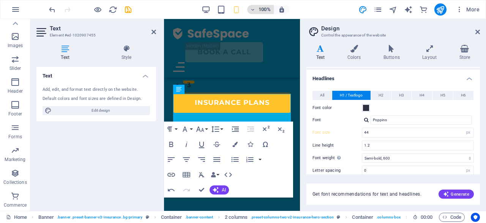
click at [263, 11] on h6 "100%" at bounding box center [265, 9] width 12 height 9
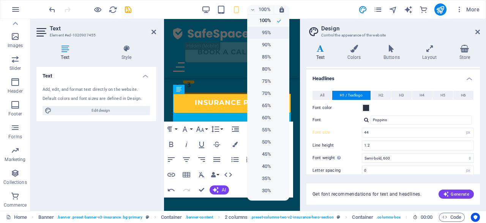
click at [266, 32] on h6 "95%" at bounding box center [261, 32] width 19 height 9
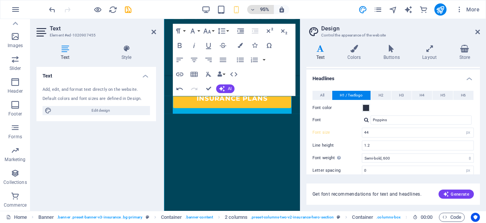
click at [263, 11] on h6 "95%" at bounding box center [265, 9] width 12 height 9
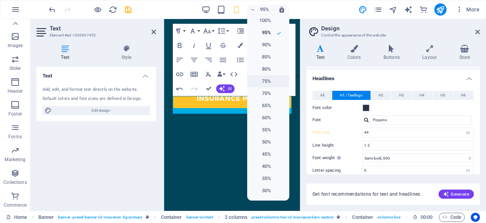
click at [264, 84] on h6 "75%" at bounding box center [261, 81] width 19 height 9
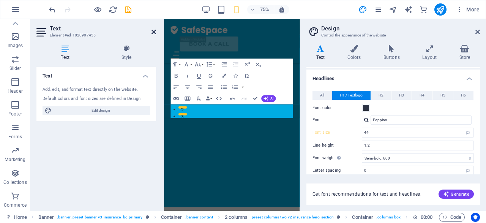
click at [156, 35] on icon at bounding box center [153, 32] width 5 height 6
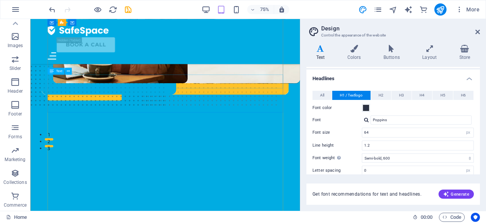
scroll to position [0, 0]
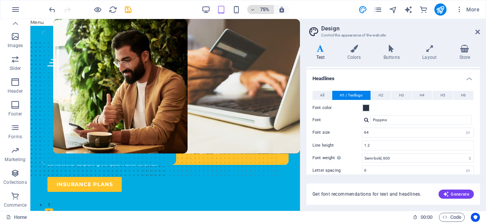
click at [259, 14] on div "75%" at bounding box center [246, 9] width 88 height 12
click at [264, 7] on h6 "75%" at bounding box center [265, 9] width 12 height 9
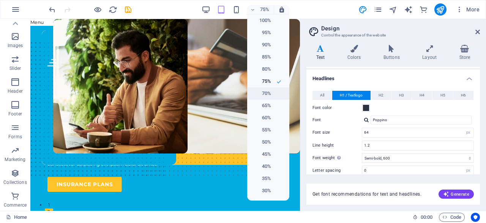
click at [264, 94] on h6 "70%" at bounding box center [261, 93] width 19 height 9
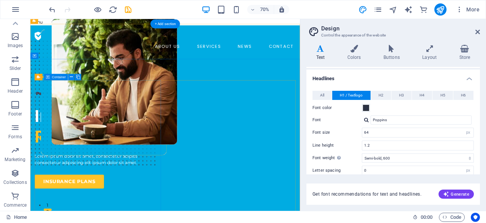
scroll to position [47, 0]
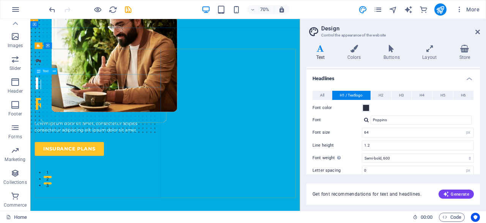
click at [166, 93] on div "Parti sereno che ai tuoi cari ci pensiamo noi con Amore e professionalità" at bounding box center [126, 83] width 180 height 18
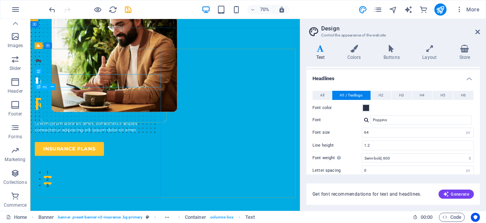
click at [174, 133] on div "Insuring More Responsibly" at bounding box center [126, 125] width 180 height 58
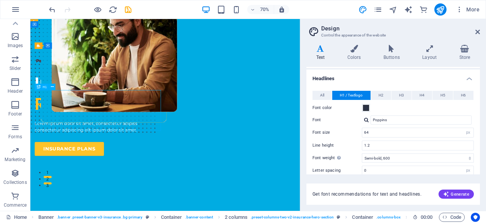
click at [174, 133] on div "Insuring More Responsibly" at bounding box center [126, 125] width 180 height 58
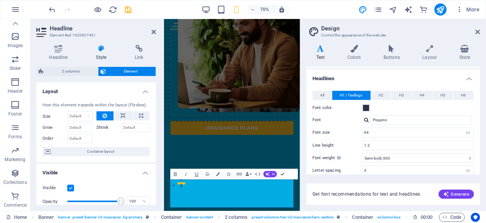
type input "44"
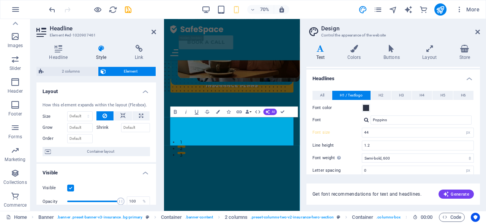
scroll to position [141, 0]
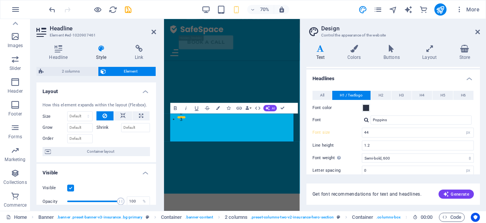
click at [475, 34] on header "Design Control the appearance of the website" at bounding box center [394, 29] width 172 height 20
click at [479, 32] on icon at bounding box center [477, 32] width 5 height 6
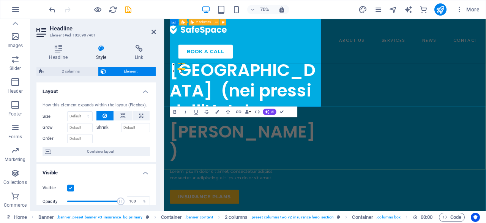
scroll to position [226, 0]
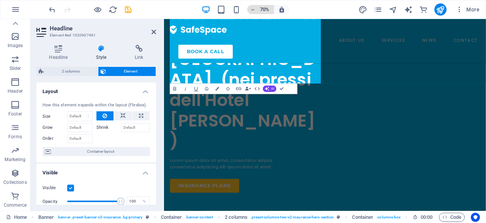
click at [265, 10] on h6 "70%" at bounding box center [265, 9] width 12 height 9
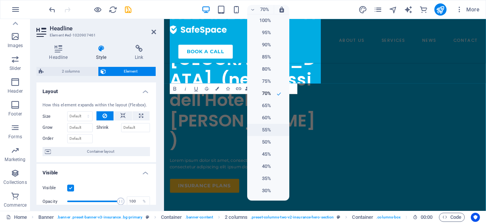
click at [268, 129] on h6 "55%" at bounding box center [261, 129] width 19 height 9
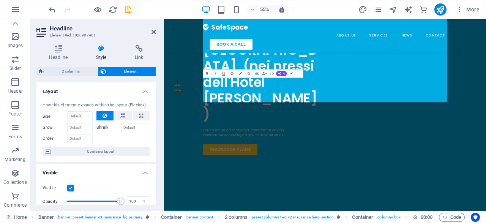
click at [73, 69] on span "2 columns" at bounding box center [71, 71] width 50 height 9
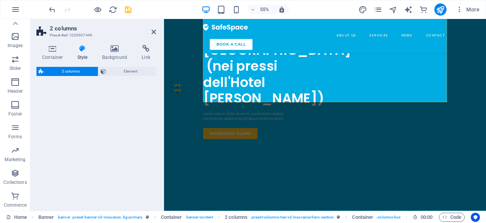
select select "rem"
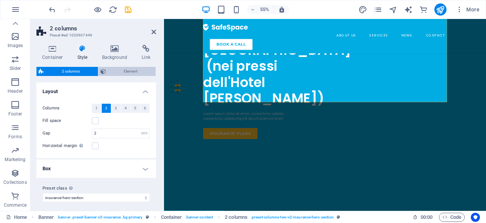
click at [108, 68] on span "Element" at bounding box center [131, 71] width 46 height 9
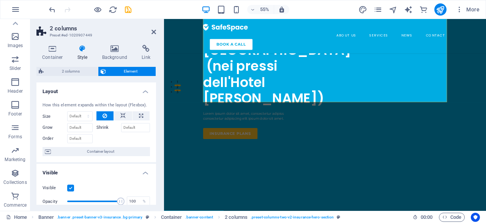
click at [82, 55] on h4 "Style" at bounding box center [84, 53] width 25 height 16
click at [60, 57] on h4 "Container" at bounding box center [53, 53] width 35 height 16
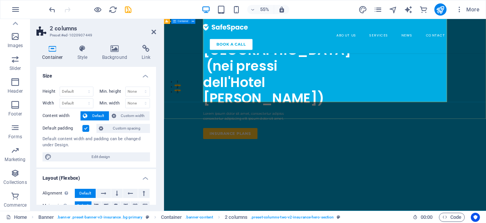
click at [486, 169] on div "Parti sereno che ai tuoi cari ci pensiamo noi con Amore e professionalità Via S…" at bounding box center [456, 144] width 585 height 685
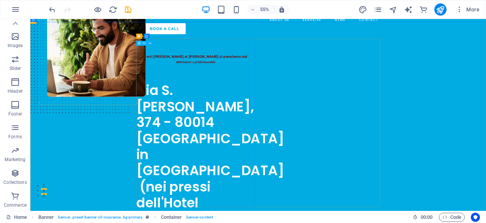
scroll to position [0, 0]
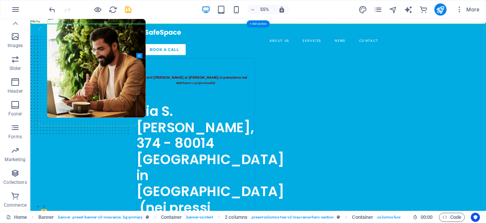
drag, startPoint x: 176, startPoint y: 77, endPoint x: 100, endPoint y: 101, distance: 79.6
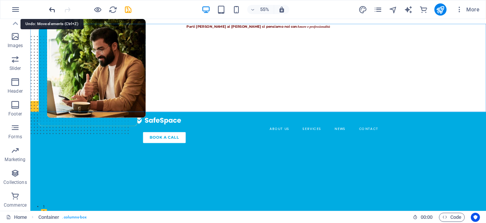
click at [55, 13] on icon "undo" at bounding box center [52, 9] width 9 height 9
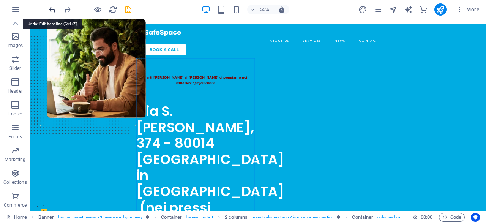
click at [55, 13] on icon "undo" at bounding box center [52, 9] width 9 height 9
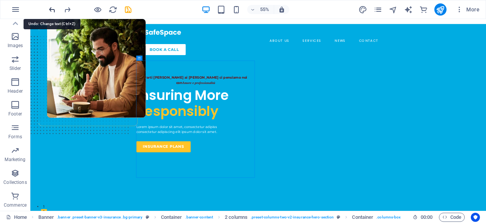
click at [52, 11] on icon "undo" at bounding box center [52, 9] width 9 height 9
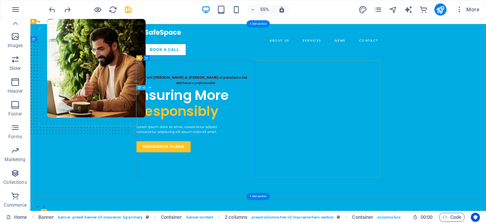
click at [412, 166] on div "Insuring More Responsibly" at bounding box center [331, 172] width 216 height 58
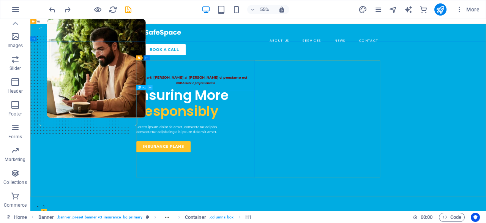
click at [151, 89] on icon at bounding box center [150, 87] width 2 height 5
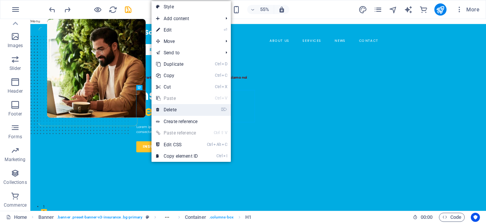
click at [175, 108] on link "⌦ Delete" at bounding box center [176, 109] width 51 height 11
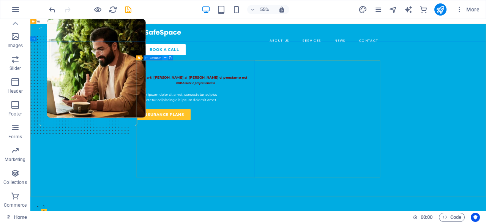
click at [165, 59] on icon at bounding box center [165, 58] width 2 height 5
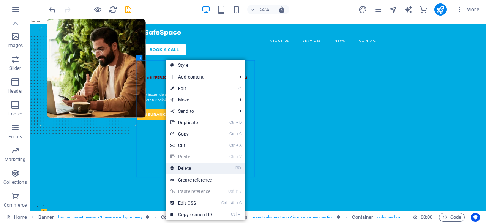
click at [193, 164] on link "⌦ Delete" at bounding box center [191, 168] width 51 height 11
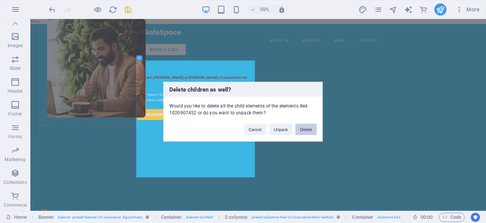
click at [300, 129] on button "Delete" at bounding box center [305, 128] width 21 height 11
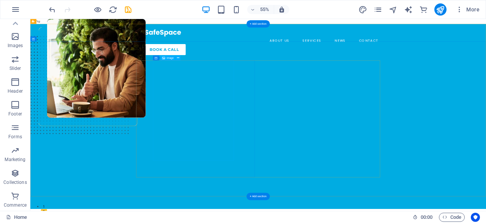
click at [208, 180] on figure at bounding box center [134, 178] width 147 height 318
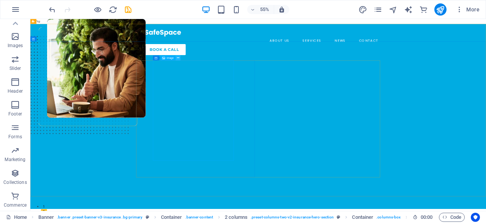
click at [178, 60] on icon at bounding box center [178, 58] width 2 height 5
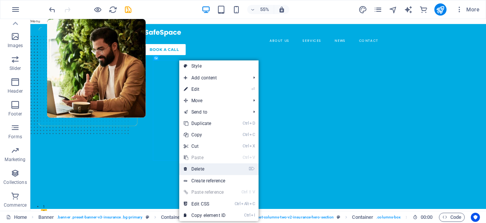
click at [206, 173] on link "⌦ Delete" at bounding box center [204, 168] width 51 height 11
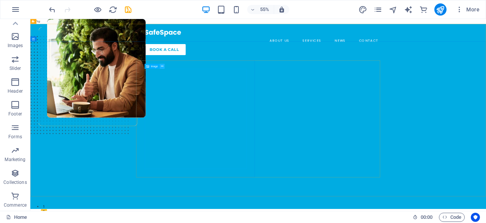
click at [164, 67] on button at bounding box center [162, 66] width 5 height 5
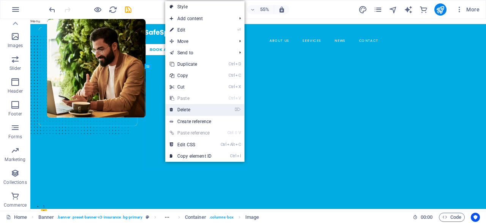
click at [189, 111] on link "⌦ Delete" at bounding box center [190, 109] width 51 height 11
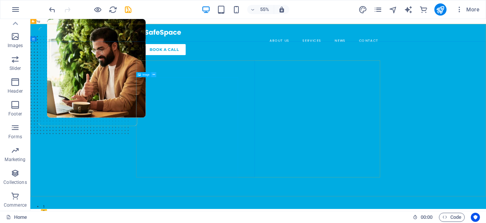
click at [155, 76] on button at bounding box center [153, 74] width 5 height 5
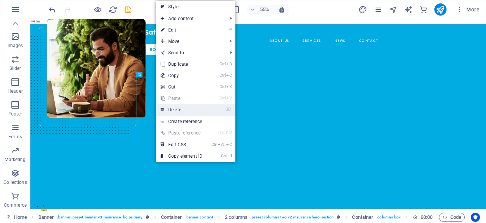
click at [177, 110] on link "⌦ Delete" at bounding box center [181, 109] width 51 height 11
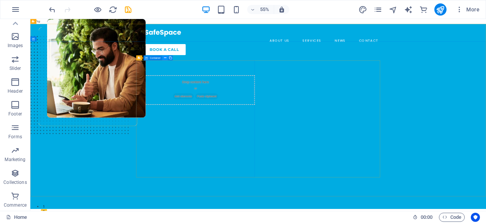
click at [164, 57] on icon at bounding box center [165, 58] width 2 height 5
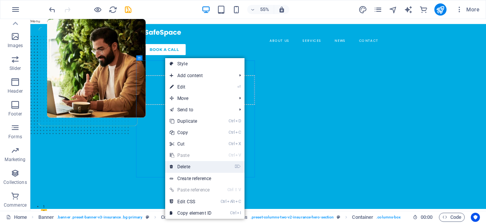
click at [178, 165] on link "⌦ Delete" at bounding box center [190, 166] width 51 height 11
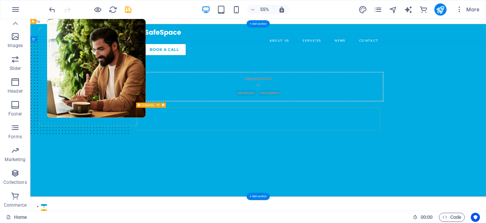
click at [417, 159] on span "Add elements" at bounding box center [423, 153] width 38 height 11
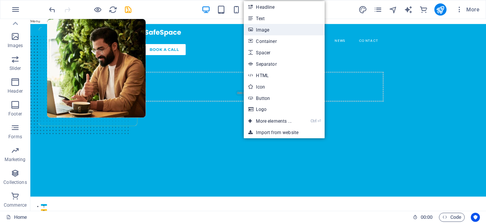
drag, startPoint x: 277, startPoint y: 33, endPoint x: 204, endPoint y: 25, distance: 72.9
click at [277, 33] on link "Image" at bounding box center [284, 29] width 80 height 11
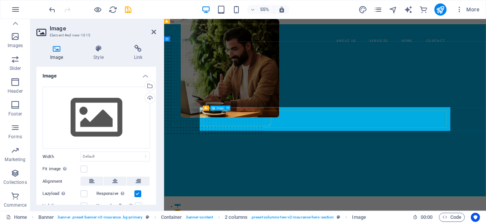
click at [297, 195] on figure at bounding box center [457, 157] width 456 height 85
click at [229, 107] on button at bounding box center [228, 108] width 5 height 5
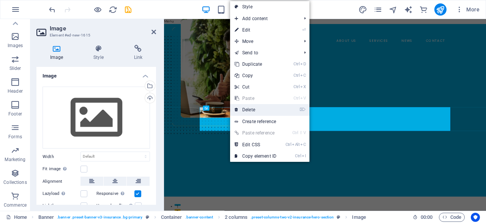
click at [244, 114] on link "⌦ Delete" at bounding box center [255, 109] width 51 height 11
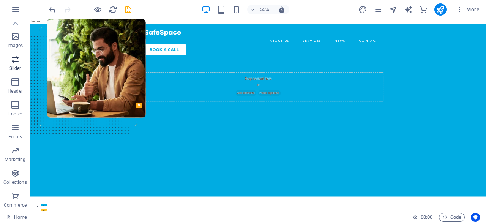
scroll to position [136, 0]
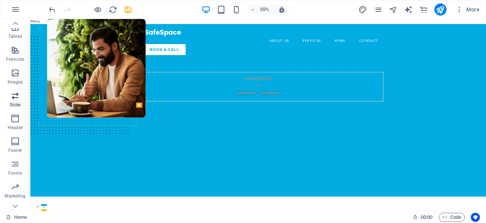
click at [16, 73] on icon "button" at bounding box center [15, 72] width 9 height 9
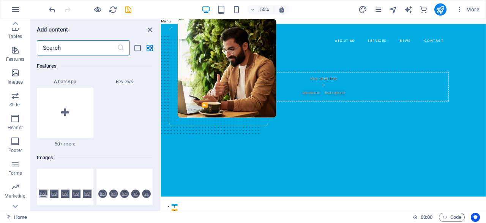
scroll to position [3850, 0]
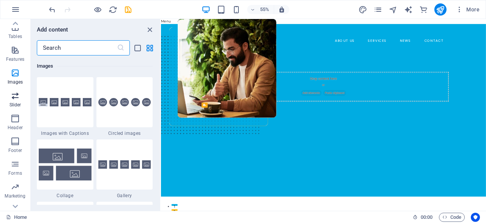
click at [17, 100] on span "Slider" at bounding box center [15, 100] width 30 height 18
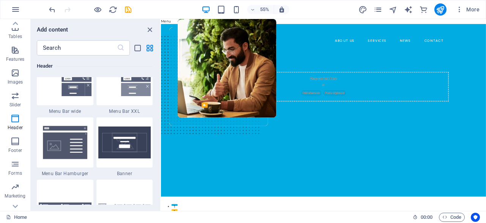
scroll to position [4815, 0]
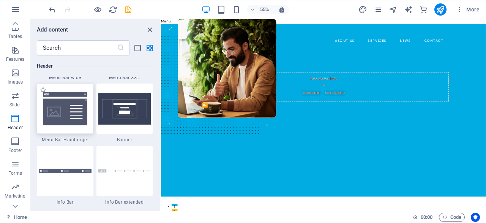
click at [62, 108] on img at bounding box center [65, 108] width 53 height 35
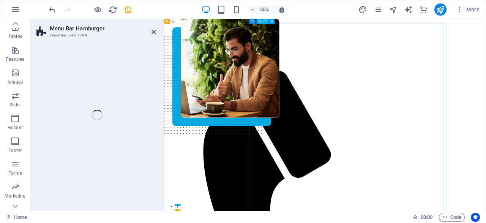
scroll to position [141, 0]
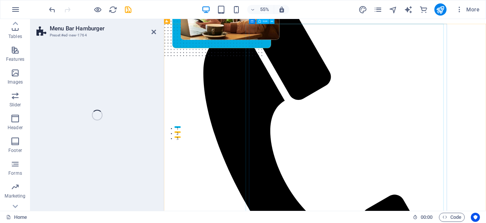
select select "rem"
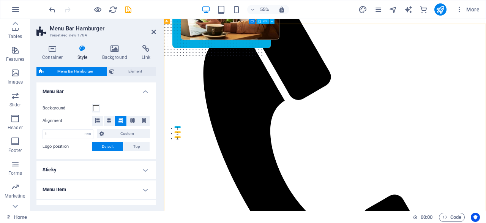
scroll to position [0, 0]
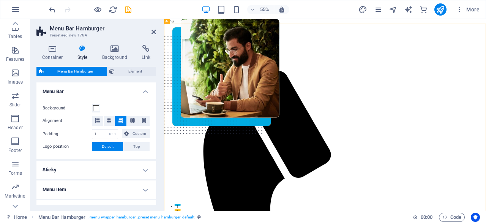
click at [46, 9] on div "55% More" at bounding box center [242, 9] width 485 height 18
click at [49, 11] on icon "undo" at bounding box center [52, 9] width 9 height 9
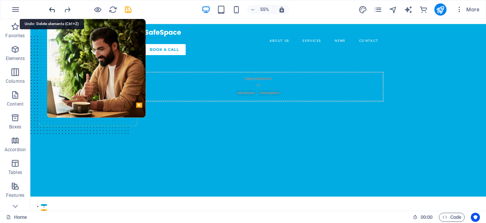
click at [54, 13] on icon "undo" at bounding box center [52, 9] width 9 height 9
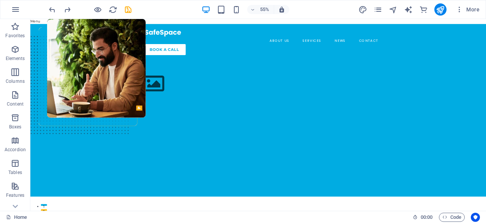
click at [54, 14] on div at bounding box center [89, 9] width 85 height 12
click at [50, 12] on icon "undo" at bounding box center [52, 9] width 9 height 9
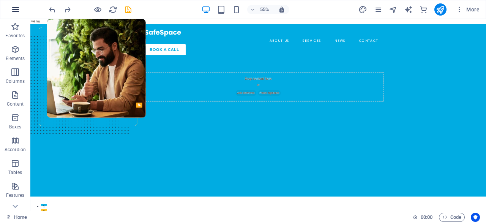
click at [16, 13] on icon "button" at bounding box center [15, 9] width 9 height 9
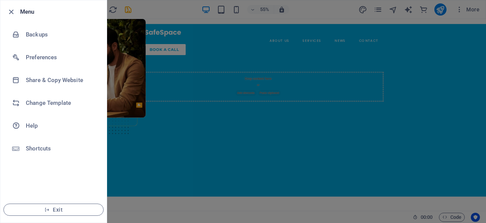
click at [125, 67] on div at bounding box center [243, 111] width 486 height 223
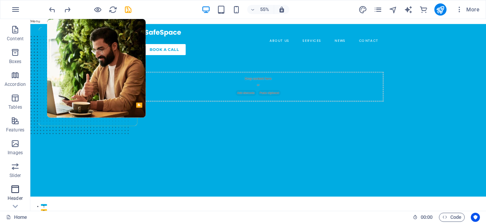
scroll to position [73, 0]
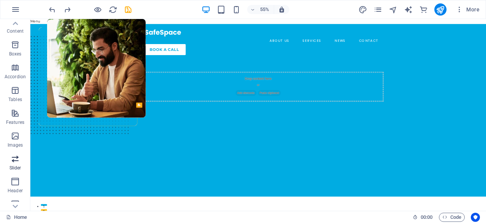
click at [14, 163] on icon "button" at bounding box center [15, 158] width 9 height 9
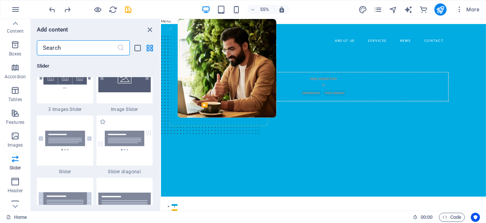
scroll to position [4341, 0]
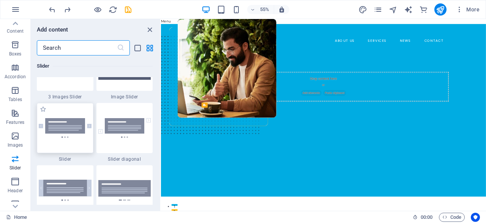
click at [80, 126] on img at bounding box center [65, 128] width 53 height 20
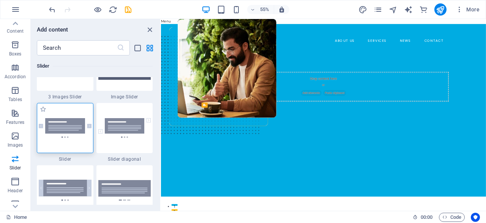
drag, startPoint x: 80, startPoint y: 126, endPoint x: 205, endPoint y: 153, distance: 127.5
click at [80, 126] on img at bounding box center [65, 128] width 53 height 20
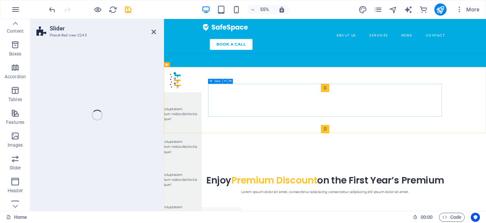
scroll to position [73, 0]
select select "rem"
select select "px"
select select "preset-slider-content-v3-default"
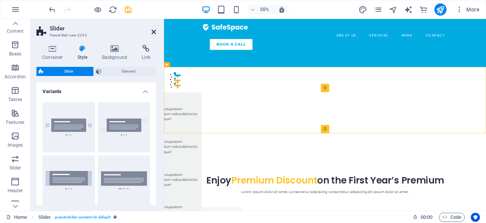
click at [154, 32] on icon at bounding box center [153, 32] width 5 height 6
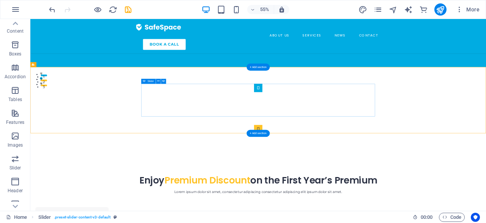
click at [437, 152] on button "Content Slider" at bounding box center [444, 144] width 15 height 15
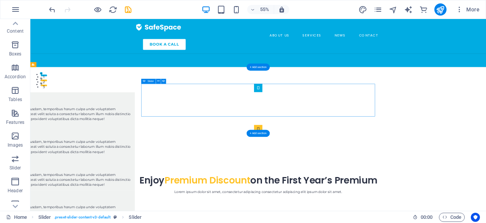
click at [437, 152] on button "Content Slider" at bounding box center [444, 144] width 15 height 15
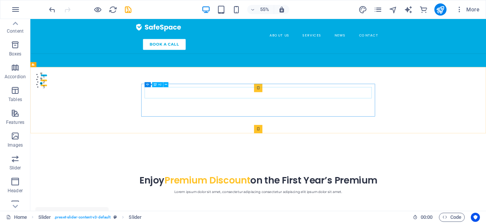
click at [161, 85] on span "H2" at bounding box center [159, 85] width 3 height 3
click at [165, 84] on icon at bounding box center [166, 84] width 2 height 5
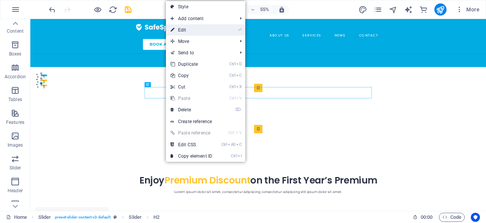
drag, startPoint x: 190, startPoint y: 32, endPoint x: 47, endPoint y: 24, distance: 142.6
click at [190, 32] on link "⏎ Edit" at bounding box center [191, 29] width 51 height 11
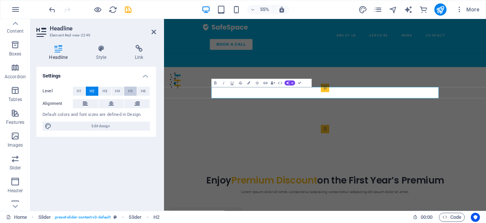
click at [135, 90] on button "H5" at bounding box center [130, 91] width 13 height 9
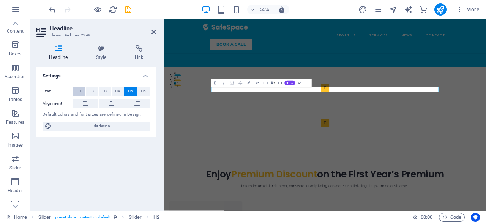
click at [76, 90] on button "H1" at bounding box center [79, 91] width 13 height 9
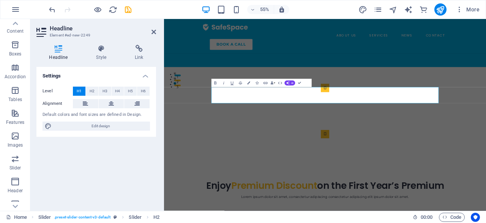
click at [76, 90] on button "H1" at bounding box center [79, 91] width 13 height 9
click at [209, 192] on div "Slide 3 Lorem ipsum dolor sit amet, consectetur adipisicing elit. Id, ipsum, qu…" at bounding box center [456, 186] width 585 height 160
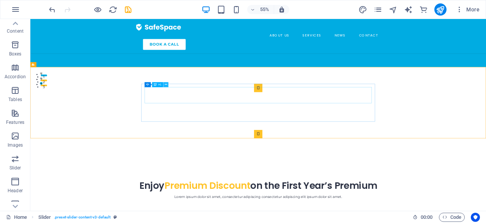
click at [165, 87] on button at bounding box center [166, 84] width 5 height 5
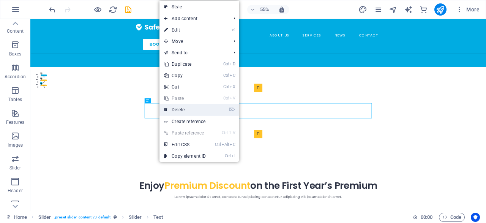
click at [174, 111] on link "⌦ Delete" at bounding box center [184, 109] width 51 height 11
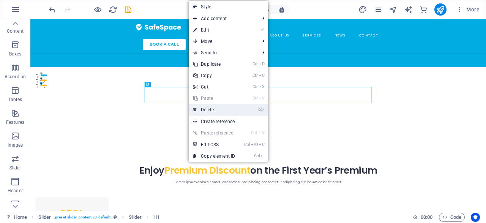
click at [192, 110] on link "⌦ Delete" at bounding box center [214, 109] width 51 height 11
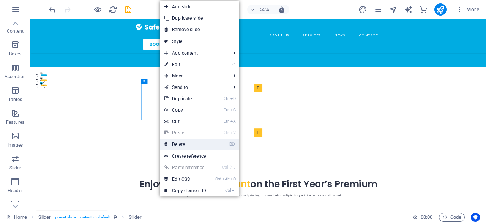
click at [180, 143] on link "⌦ Delete" at bounding box center [185, 144] width 51 height 11
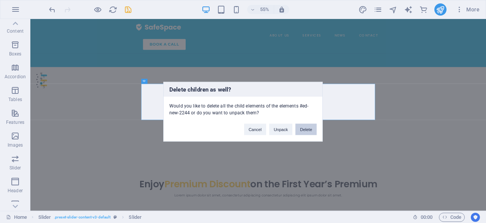
click at [300, 130] on button "Delete" at bounding box center [305, 128] width 21 height 11
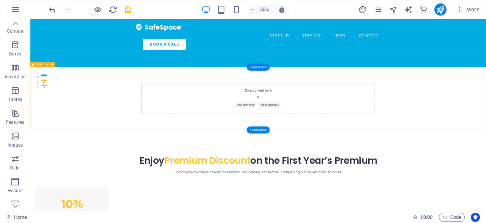
click at [425, 175] on span "Add elements" at bounding box center [423, 175] width 38 height 11
click at [420, 174] on span "Add elements" at bounding box center [423, 175] width 38 height 11
click at [19, 162] on span "Slider" at bounding box center [15, 163] width 30 height 18
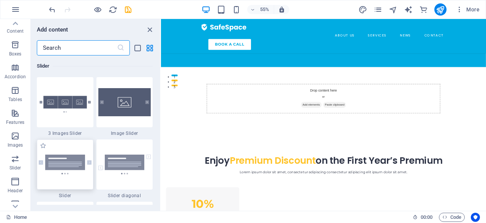
scroll to position [4305, 0]
drag, startPoint x: 129, startPoint y: 110, endPoint x: 269, endPoint y: 135, distance: 142.2
click at [129, 110] on img at bounding box center [124, 102] width 53 height 28
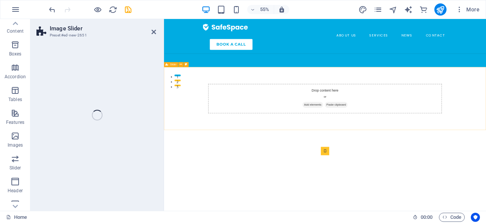
scroll to position [73, 0]
select select "rem"
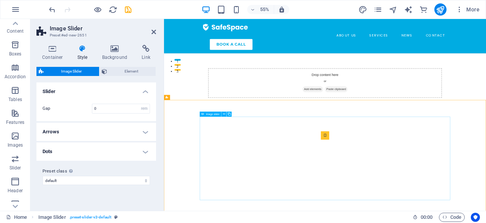
scroll to position [235, 0]
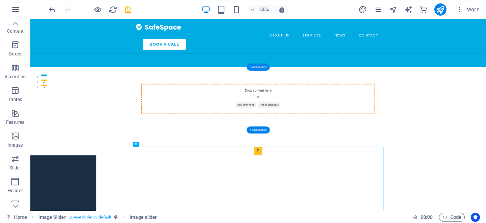
drag, startPoint x: 549, startPoint y: 281, endPoint x: 481, endPoint y: 165, distance: 134.6
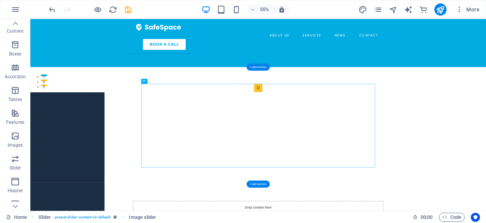
drag, startPoint x: 451, startPoint y: 256, endPoint x: 184, endPoint y: 276, distance: 267.4
click at [184, 222] on div "1 2" at bounding box center [444, 213] width 828 height 213
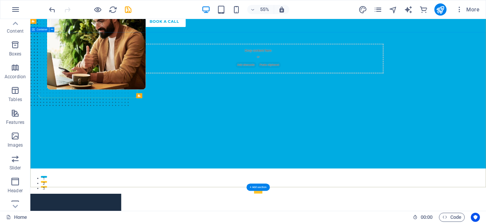
scroll to position [0, 0]
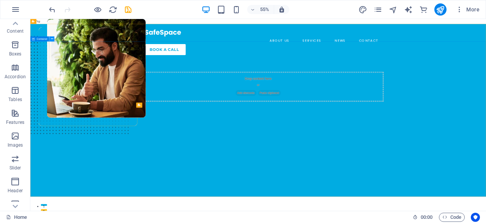
click at [52, 40] on icon at bounding box center [52, 39] width 2 height 5
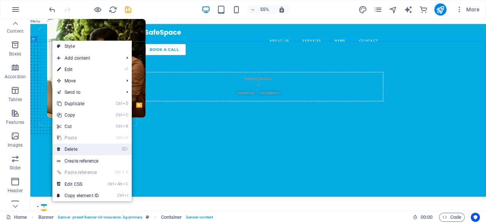
click at [83, 155] on link "⌦ Delete" at bounding box center [77, 149] width 51 height 11
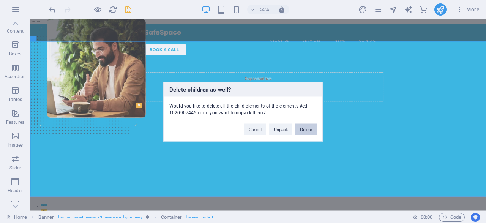
click at [302, 131] on button "Delete" at bounding box center [305, 128] width 21 height 11
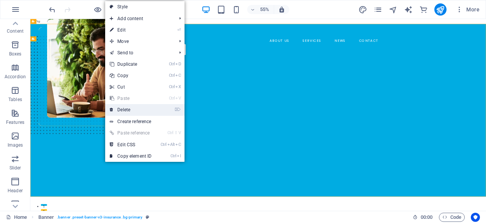
click at [131, 113] on link "⌦ Delete" at bounding box center [130, 109] width 51 height 11
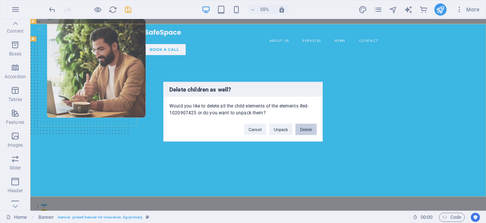
click at [308, 130] on button "Delete" at bounding box center [305, 128] width 21 height 11
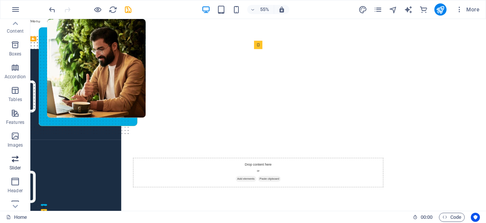
click at [13, 164] on span "Slider" at bounding box center [15, 163] width 30 height 18
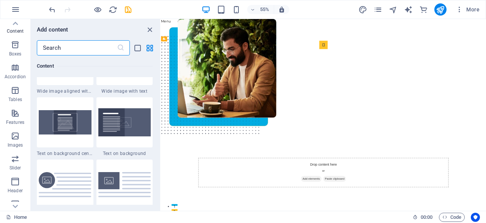
scroll to position [1531, 0]
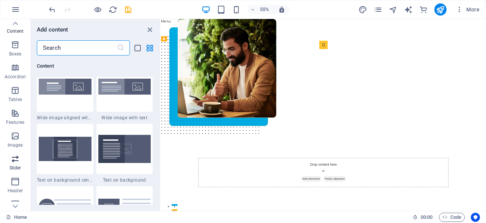
click at [21, 166] on span "Slider" at bounding box center [15, 163] width 30 height 18
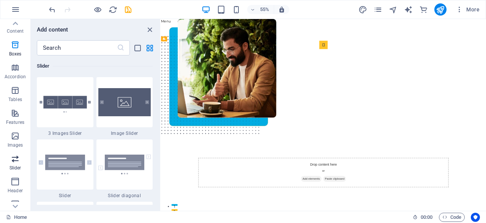
scroll to position [4305, 0]
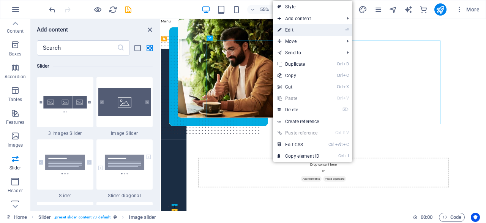
click at [283, 25] on link "⏎ Edit" at bounding box center [298, 29] width 51 height 11
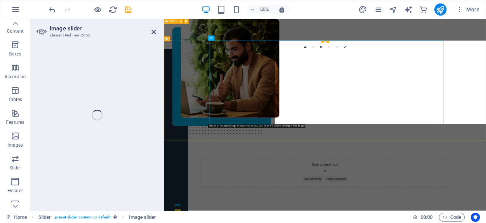
scroll to position [73, 0]
select select "px"
select select "ms"
select select "s"
select select "progressive"
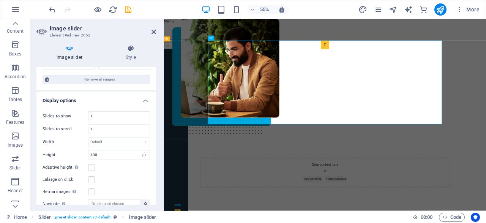
scroll to position [109, 0]
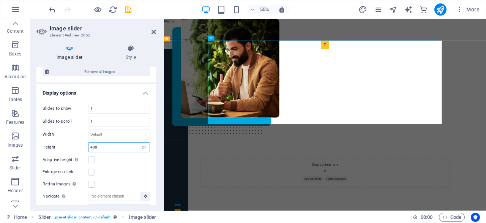
click at [103, 144] on input "400" at bounding box center [118, 147] width 61 height 9
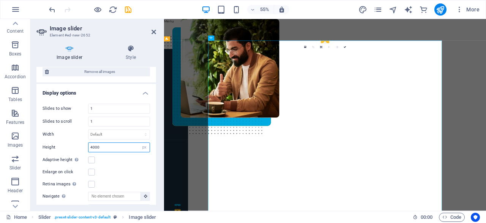
type input "400"
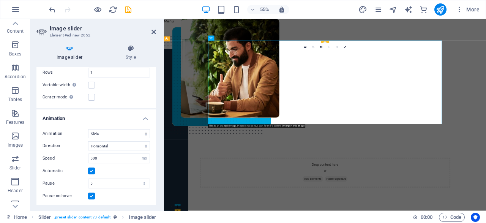
scroll to position [255, 0]
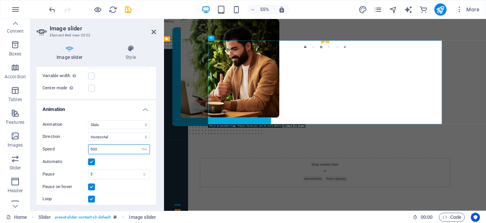
click at [105, 148] on input "500" at bounding box center [118, 149] width 61 height 9
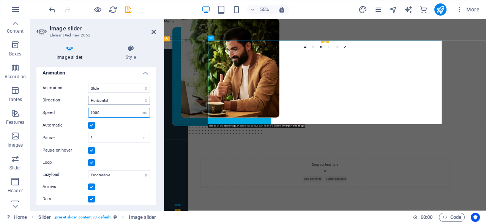
scroll to position [294, 0]
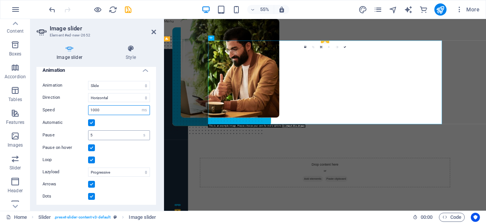
type input "1000"
click at [113, 132] on input "5" at bounding box center [118, 135] width 61 height 9
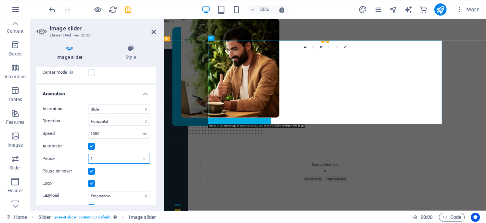
scroll to position [258, 0]
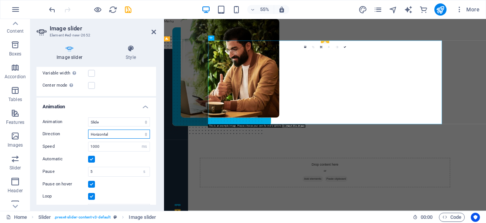
click at [88, 129] on select "Horizontal Vertical" at bounding box center [119, 133] width 62 height 9
click option "Vertical" at bounding box center [0, 0] width 0 height 0
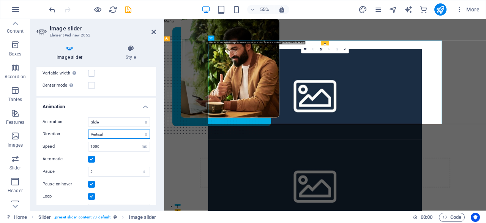
click at [88, 129] on select "Horizontal Vertical" at bounding box center [119, 133] width 62 height 9
select select "horizontal"
click option "Horizontal" at bounding box center [0, 0] width 0 height 0
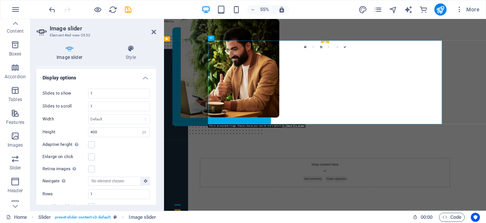
scroll to position [112, 0]
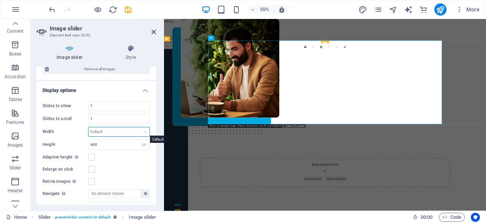
click at [88, 127] on select "Default px % rem em vw vh" at bounding box center [118, 131] width 61 height 9
select select "vw"
click option "vw" at bounding box center [0, 0] width 0 height 0
type input "0"
click at [111, 127] on input "0" at bounding box center [118, 131] width 61 height 9
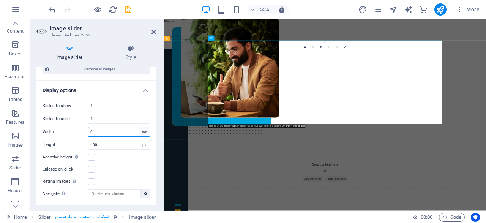
click at [139, 127] on select "Default px % rem em vw vh" at bounding box center [144, 131] width 11 height 9
select select "default"
click option "Default" at bounding box center [0, 0] width 0 height 0
select select "DISABLED_OPTION_VALUE"
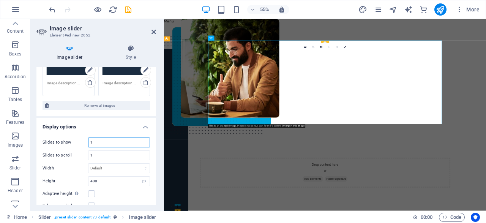
drag, startPoint x: 99, startPoint y: 143, endPoint x: 91, endPoint y: 142, distance: 8.4
click at [91, 142] on input "1" at bounding box center [118, 142] width 61 height 9
type input "2"
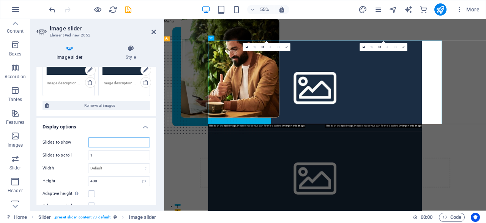
type input "3"
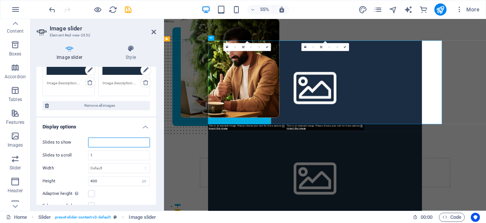
type input "1"
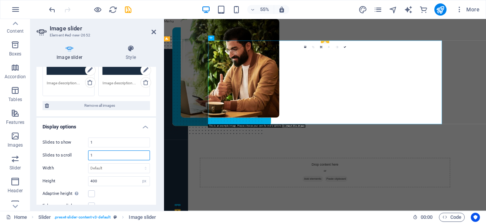
drag, startPoint x: 103, startPoint y: 157, endPoint x: 87, endPoint y: 156, distance: 15.6
click at [88, 156] on input "1" at bounding box center [118, 155] width 61 height 9
type input "2"
type input "1"
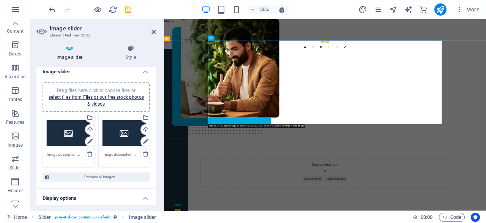
scroll to position [0, 0]
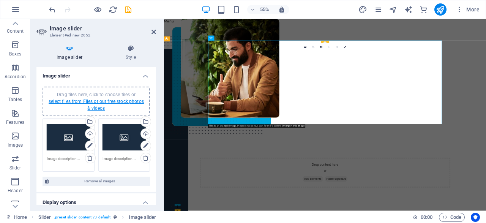
click at [101, 103] on link "select files from Files or our free stock photos & videos" at bounding box center [96, 105] width 95 height 12
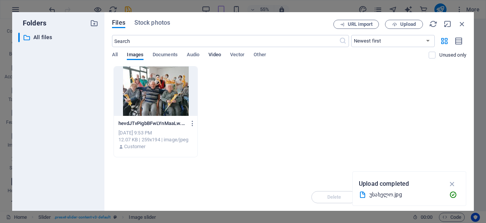
click at [216, 57] on span "Video" at bounding box center [214, 55] width 12 height 11
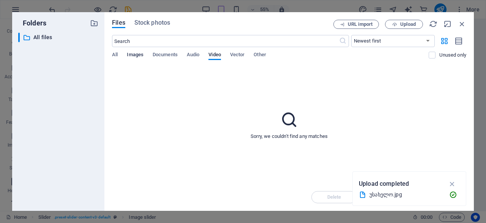
click at [139, 54] on span "Images" at bounding box center [135, 55] width 17 height 11
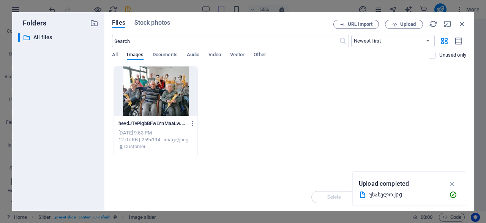
click at [155, 88] on div at bounding box center [156, 90] width 84 height 49
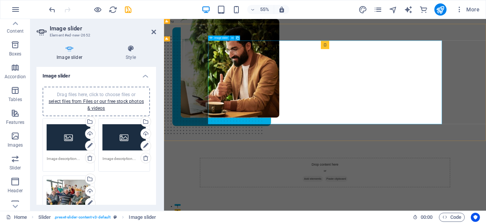
click at [434, 163] on div "1 2 3 1 2 3 4 5 6" at bounding box center [456, 134] width 425 height 152
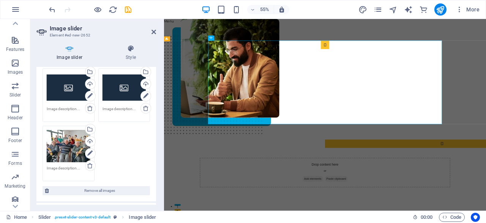
scroll to position [36, 0]
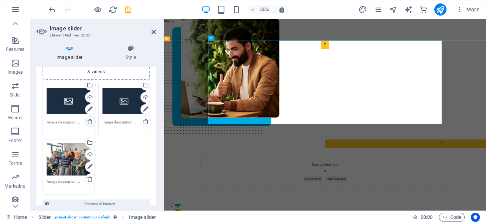
click at [89, 122] on icon at bounding box center [90, 121] width 6 height 6
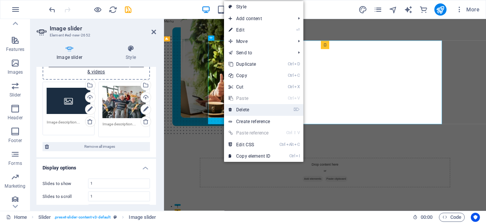
click at [232, 111] on icon at bounding box center [231, 109] width 4 height 11
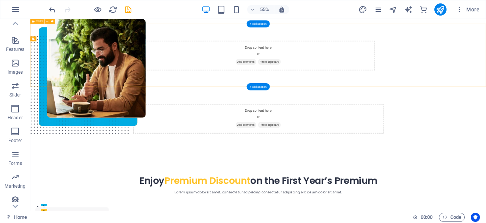
click at [315, 90] on div "Drop content here or Add elements Paste clipboard" at bounding box center [444, 85] width 425 height 54
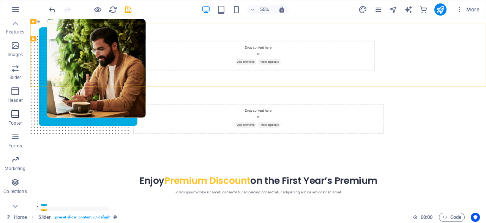
scroll to position [172, 0]
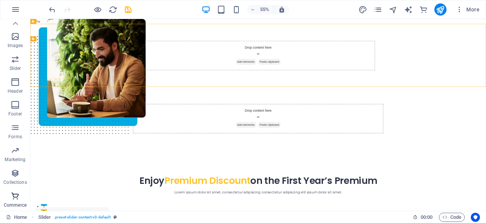
click at [14, 196] on icon "button" at bounding box center [15, 195] width 9 height 9
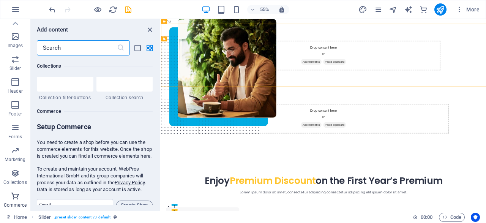
scroll to position [7317, 0]
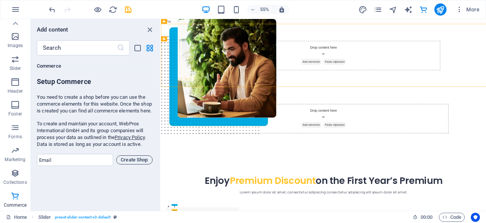
click at [140, 159] on span "Create Shop" at bounding box center [135, 159] width 30 height 9
click at [15, 103] on icon "button" at bounding box center [15, 104] width 9 height 9
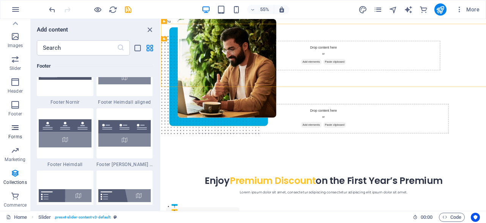
scroll to position [5027, 0]
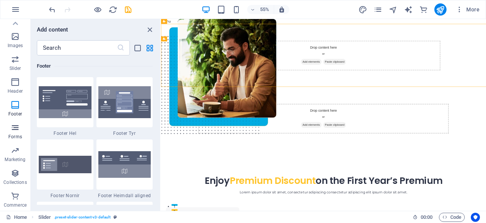
click at [28, 131] on span "Forms" at bounding box center [15, 132] width 30 height 18
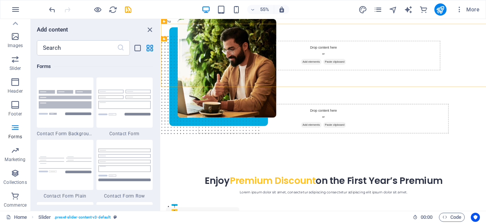
scroll to position [5543, 0]
click at [15, 65] on span "Slider" at bounding box center [15, 64] width 30 height 18
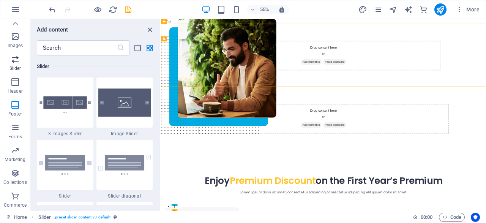
scroll to position [4304, 0]
click at [147, 46] on icon "grid-view" at bounding box center [149, 48] width 9 height 9
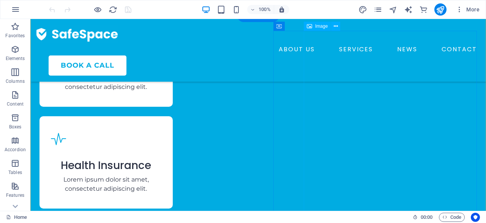
scroll to position [1507, 0]
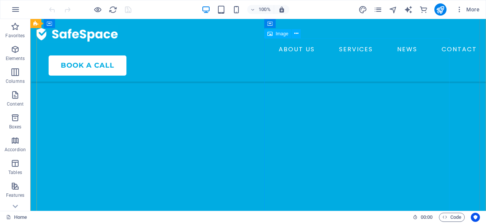
scroll to position [0, 0]
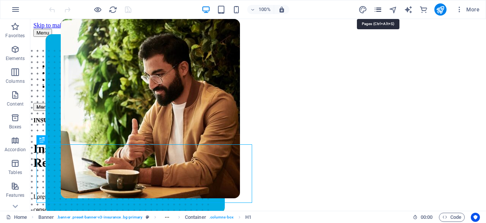
click at [382, 12] on icon "pages" at bounding box center [378, 9] width 9 height 9
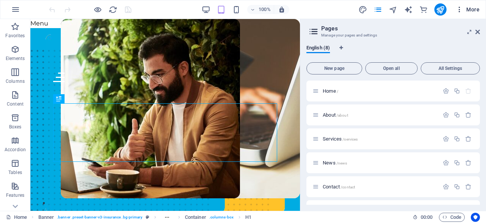
click at [462, 12] on icon "button" at bounding box center [460, 10] width 8 height 8
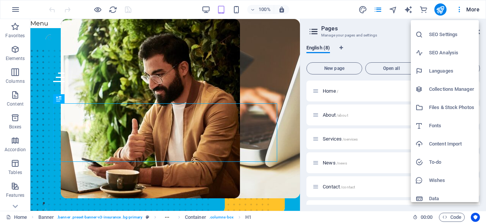
scroll to position [19, 0]
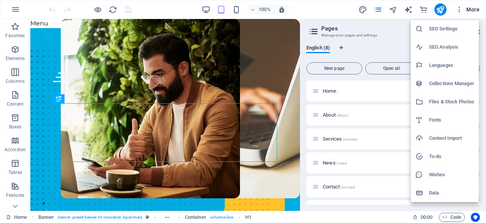
click at [272, 119] on div at bounding box center [243, 111] width 486 height 223
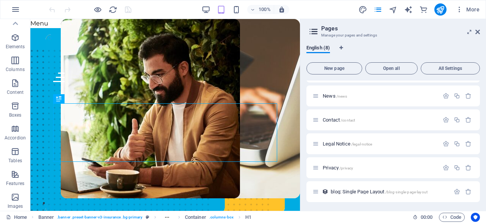
scroll to position [0, 0]
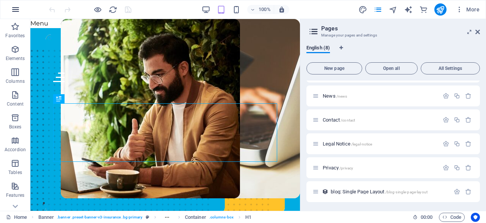
click at [14, 11] on icon "button" at bounding box center [15, 9] width 9 height 9
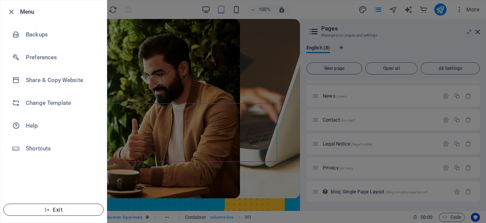
click at [67, 214] on button "Exit" at bounding box center [53, 210] width 100 height 12
